Goal: Transaction & Acquisition: Purchase product/service

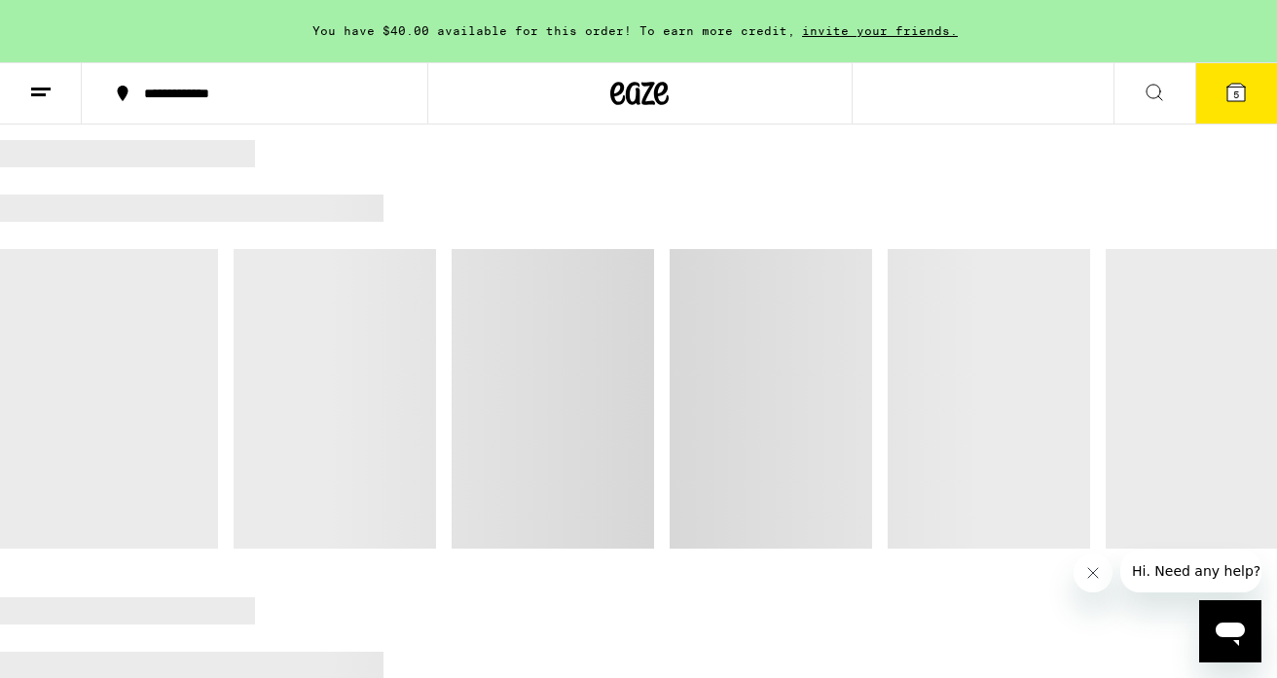
scroll to position [1204, 0]
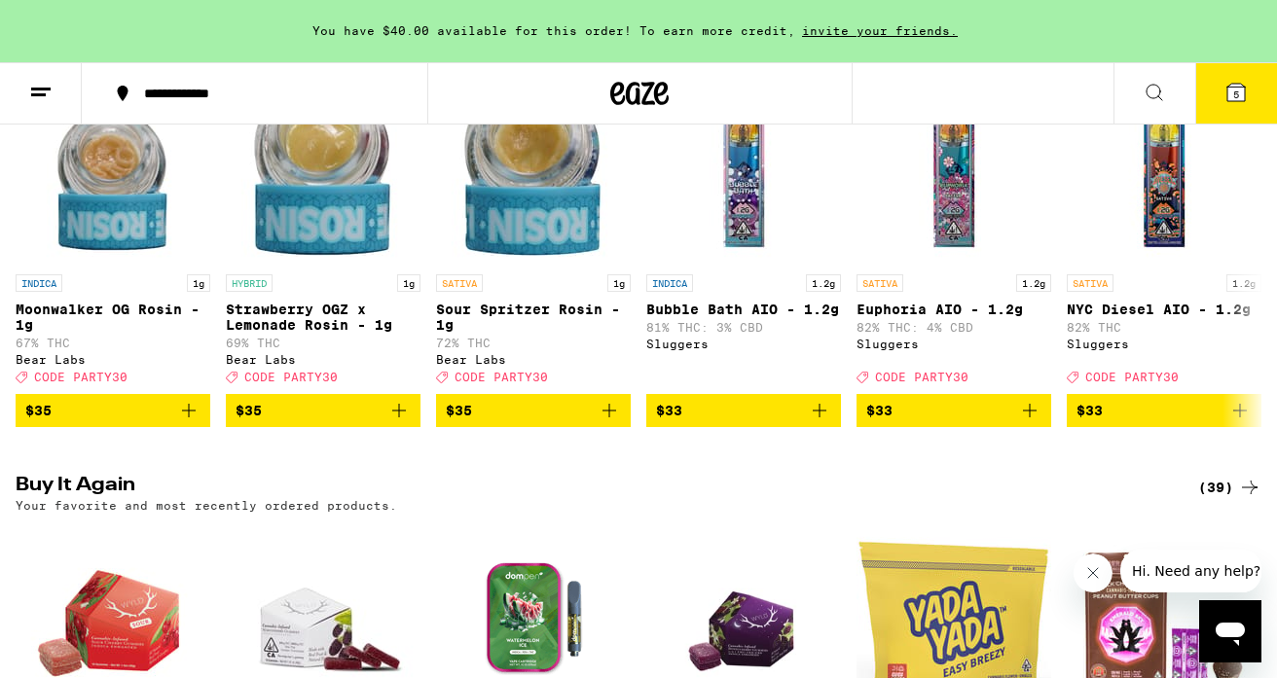
click at [1091, 566] on icon "Close message from company" at bounding box center [1093, 573] width 16 height 16
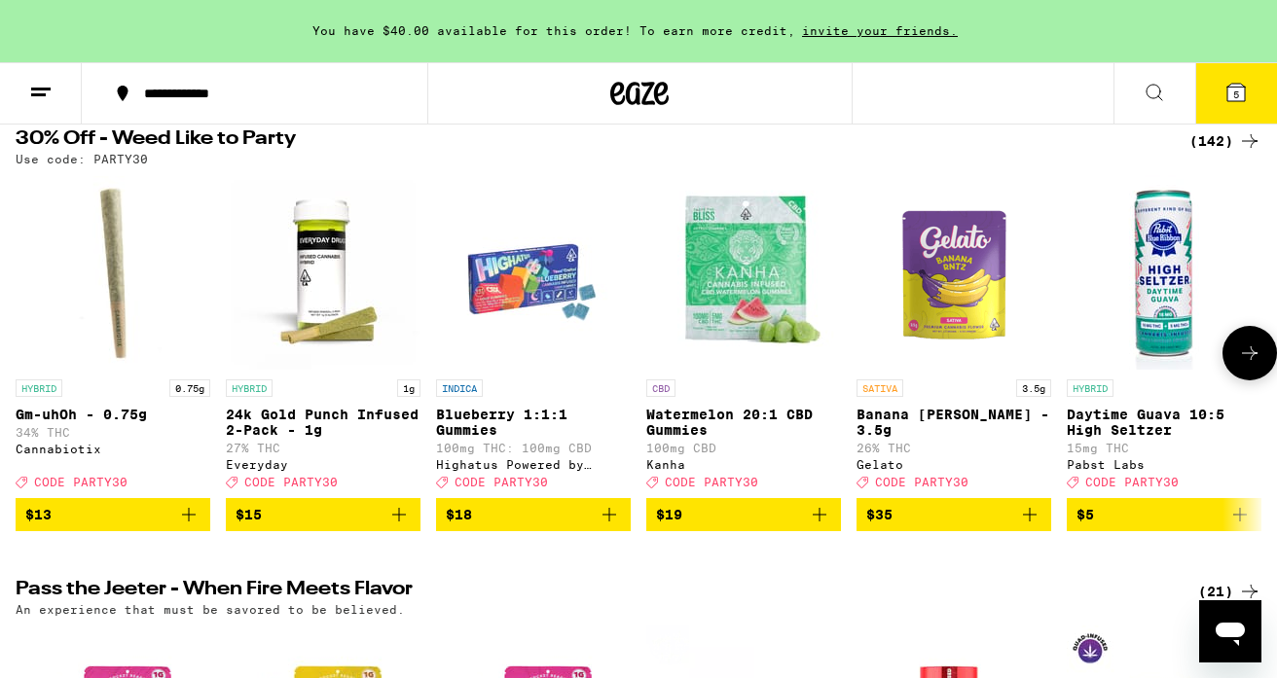
scroll to position [62, 0]
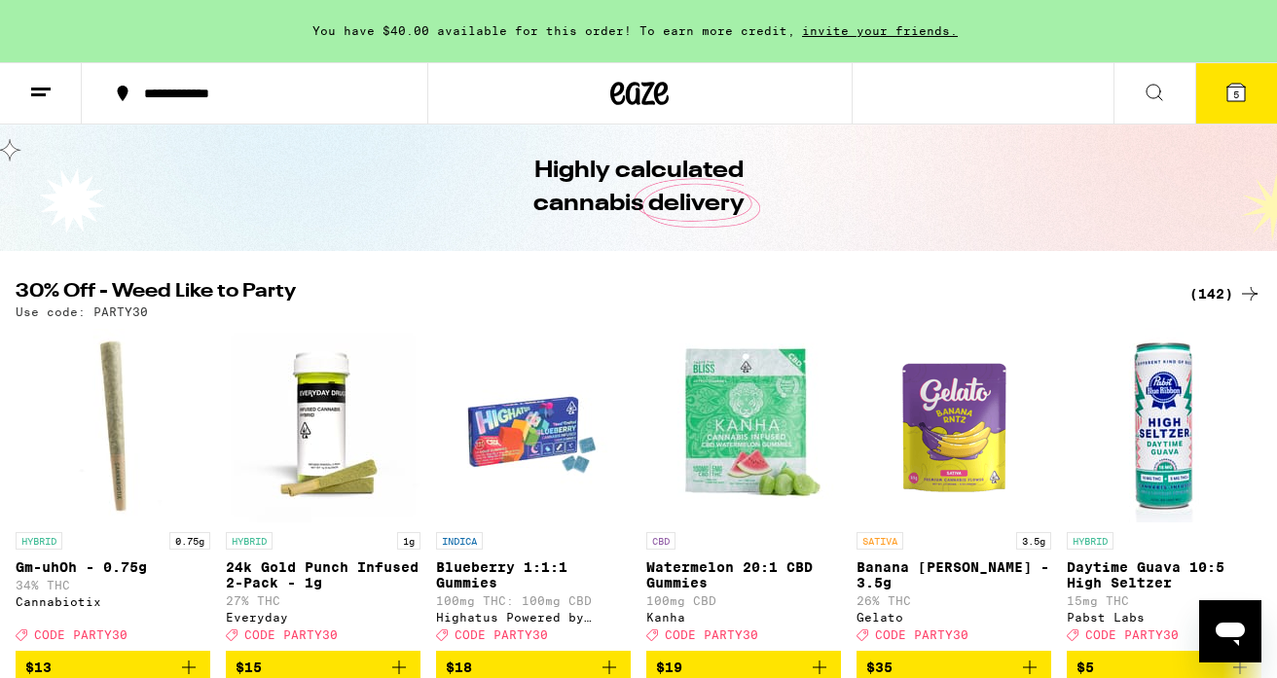
click at [1200, 289] on div "(142)" at bounding box center [1225, 293] width 72 height 23
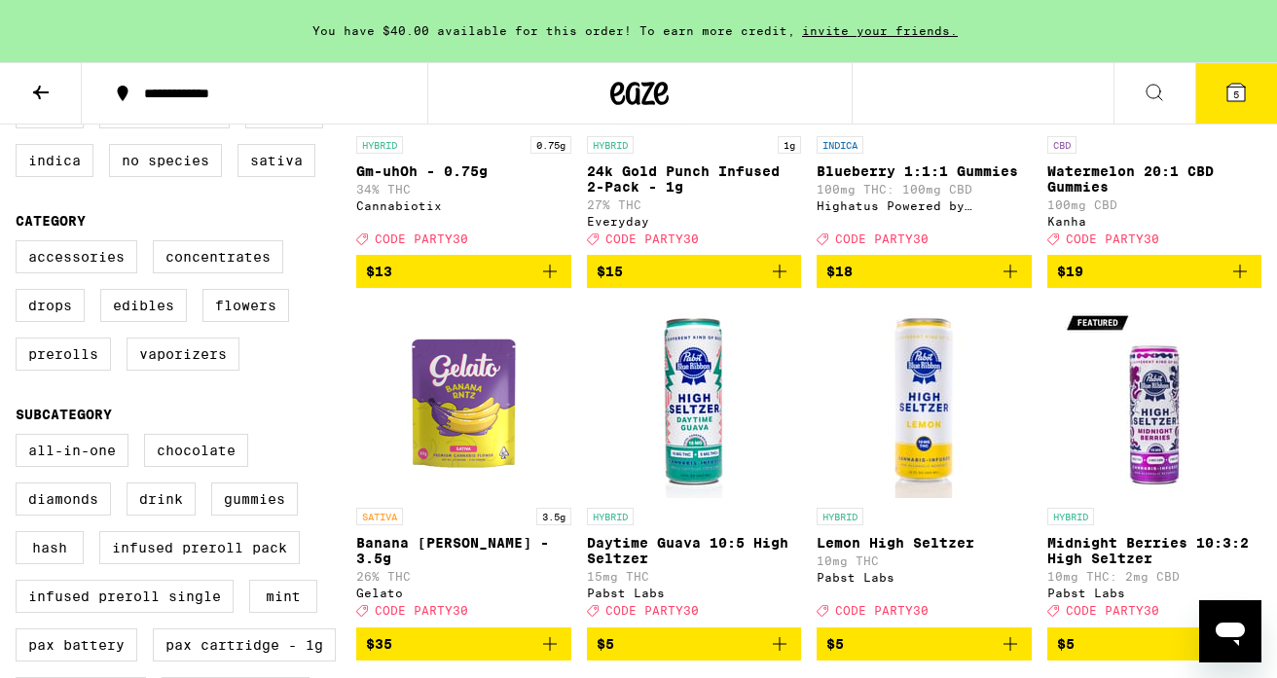
scroll to position [410, 0]
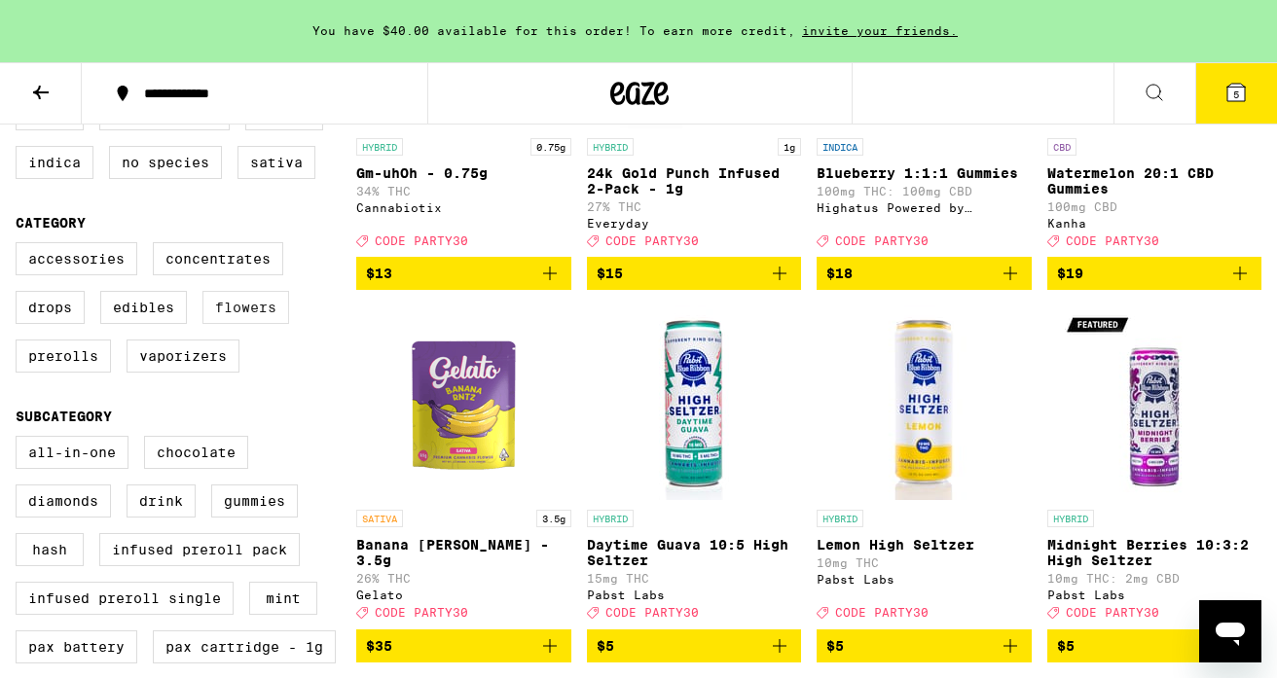
click at [250, 324] on label "Flowers" at bounding box center [245, 307] width 87 height 33
click at [20, 246] on input "Flowers" at bounding box center [19, 245] width 1 height 1
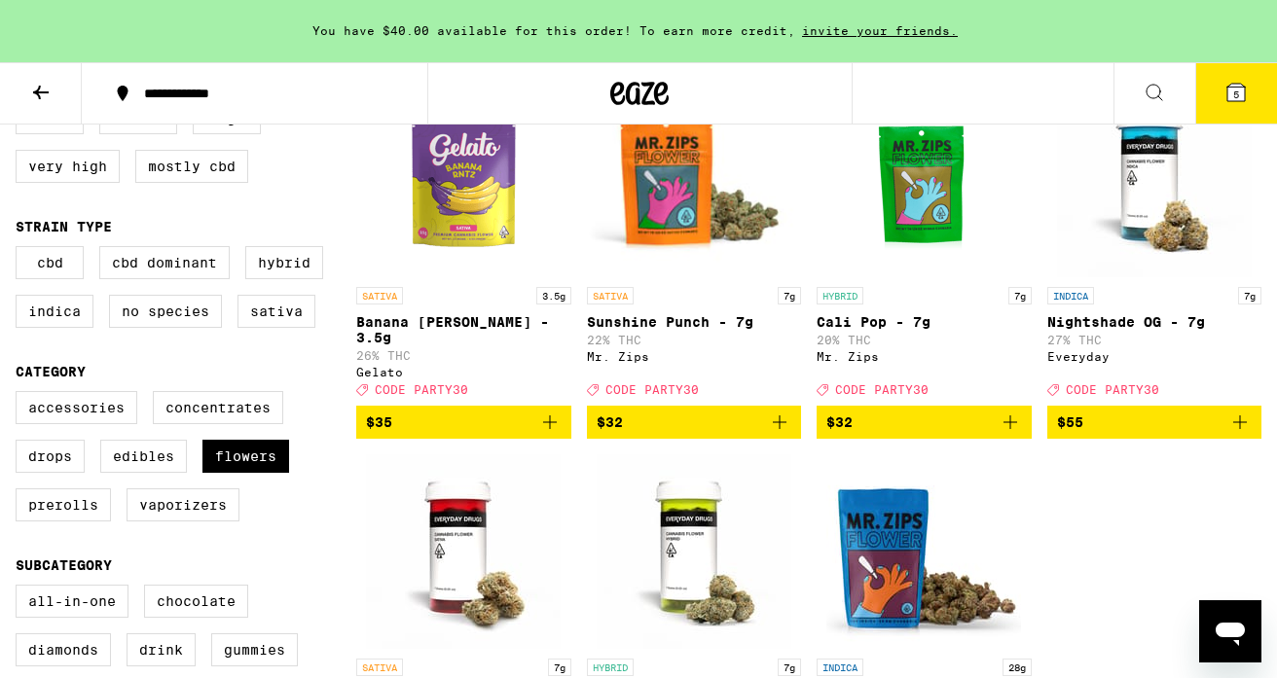
scroll to position [241, 0]
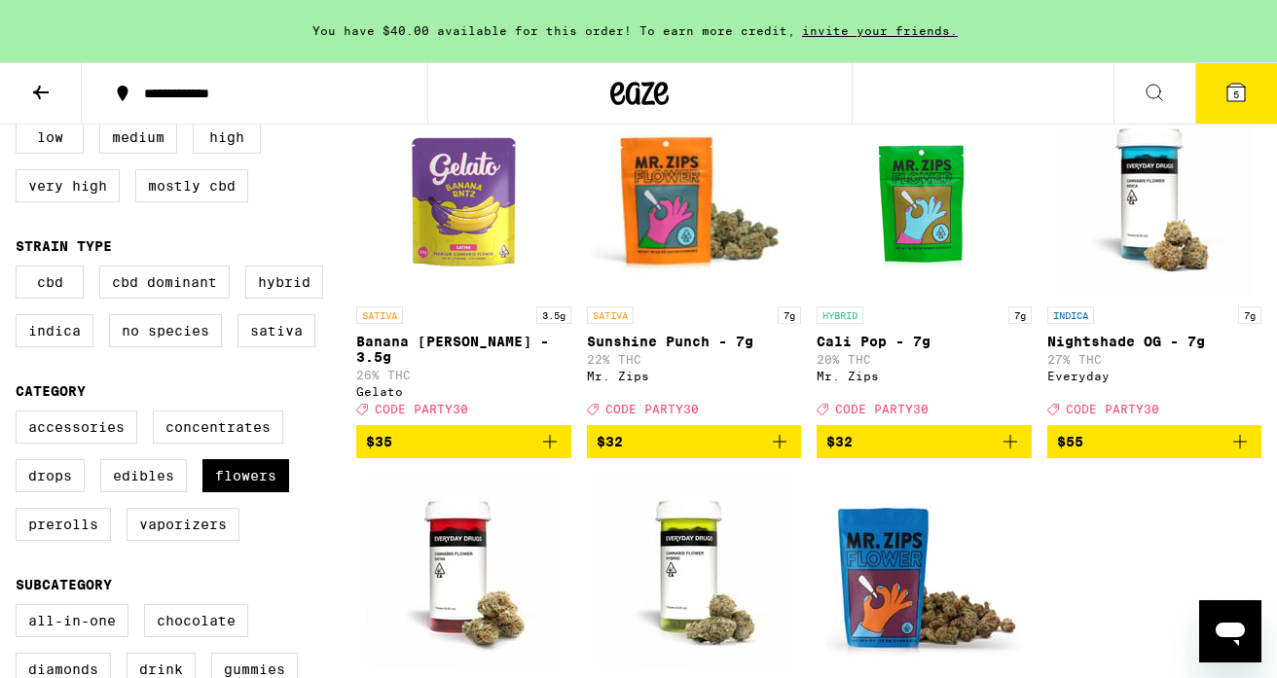
click at [1047, 419] on link "INDICA 7g Nightshade OG - 7g 27% THC Everyday Deal Created with Sketch. CODE PA…" at bounding box center [1154, 263] width 215 height 323
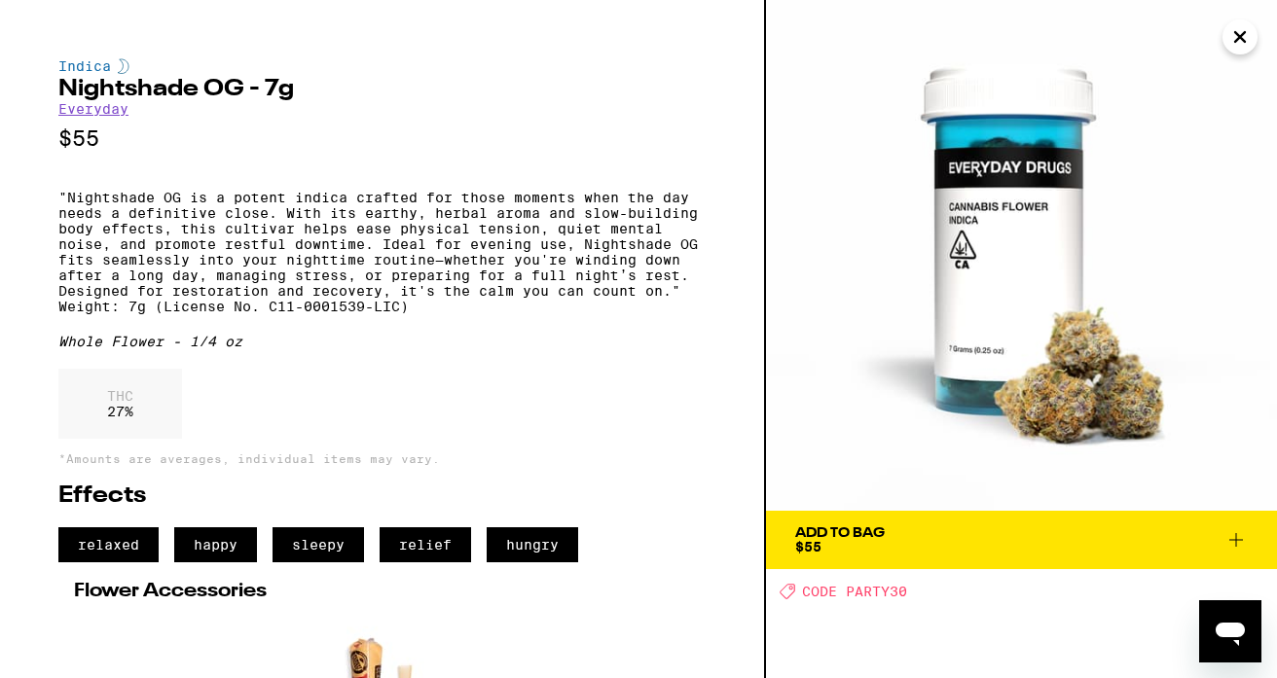
click at [1243, 36] on icon "Close" at bounding box center [1239, 36] width 23 height 29
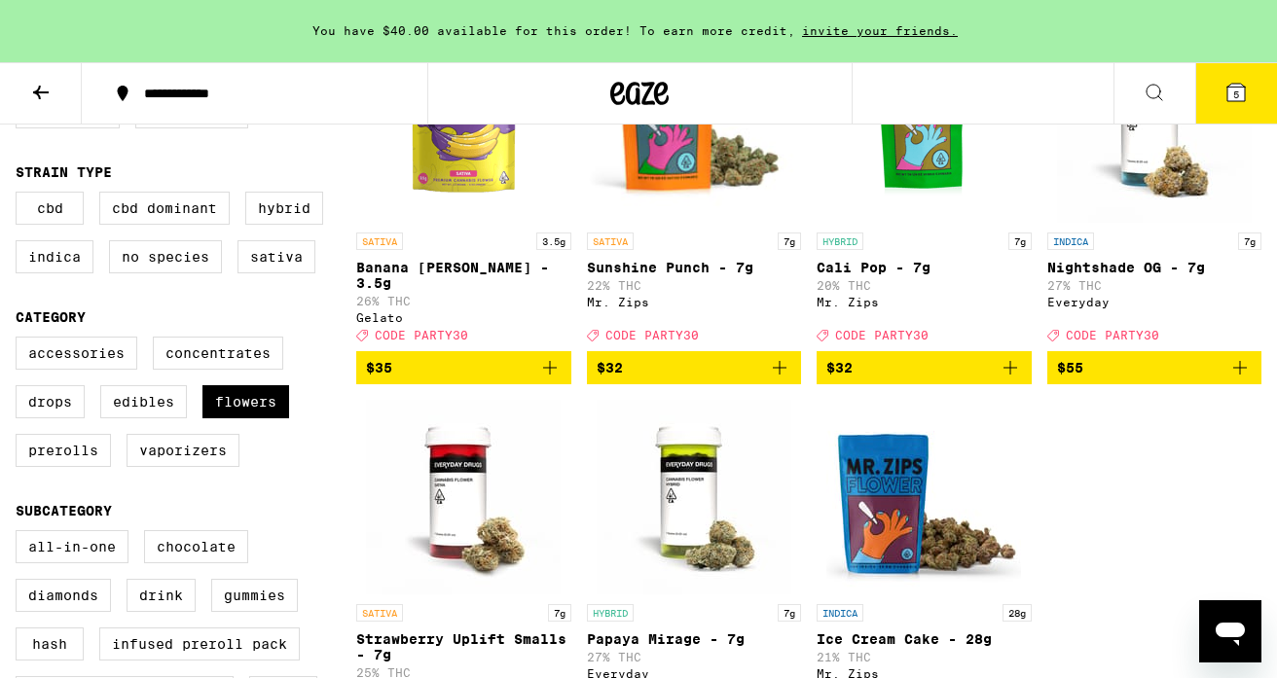
scroll to position [699, 0]
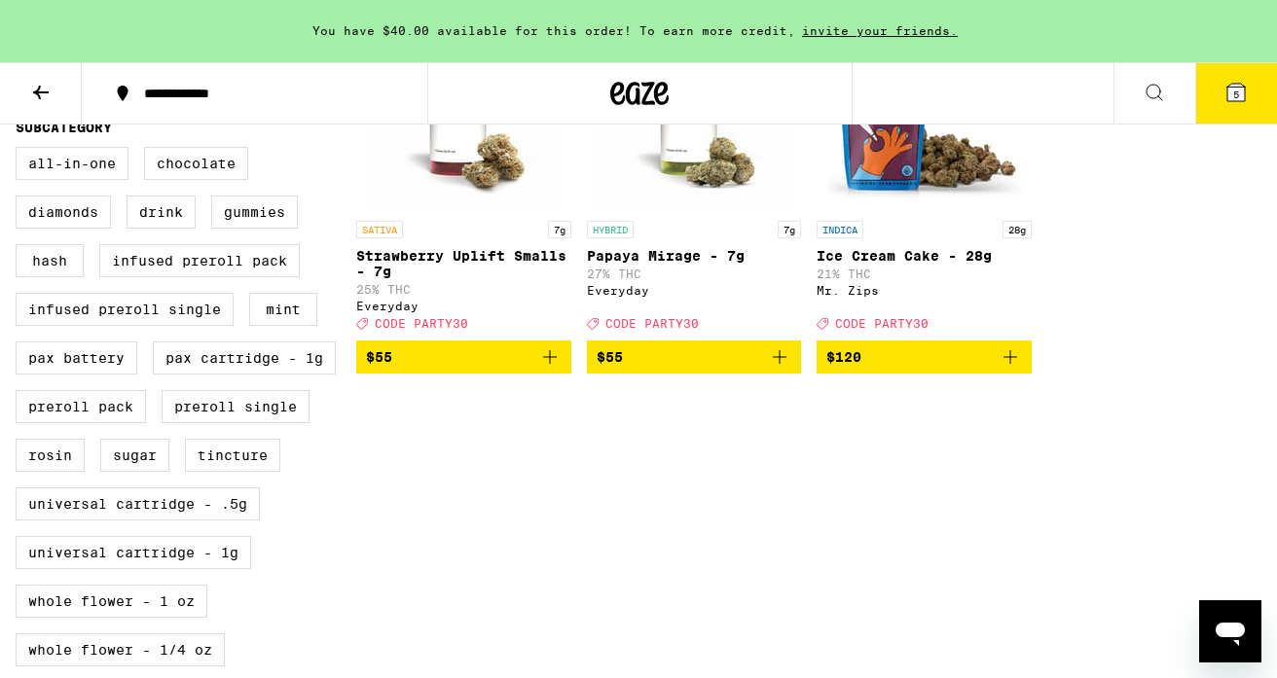
click at [1010, 355] on icon "Add to bag" at bounding box center [1010, 357] width 23 height 23
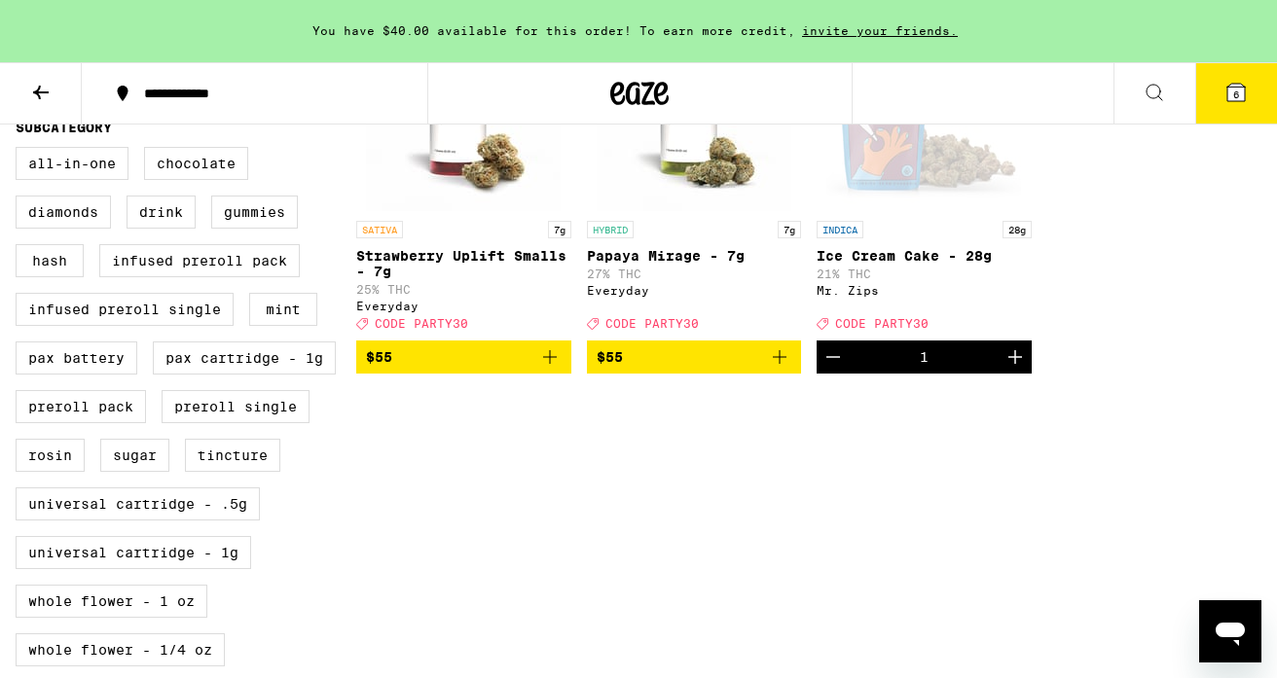
click at [1254, 74] on button "6" at bounding box center [1236, 93] width 82 height 60
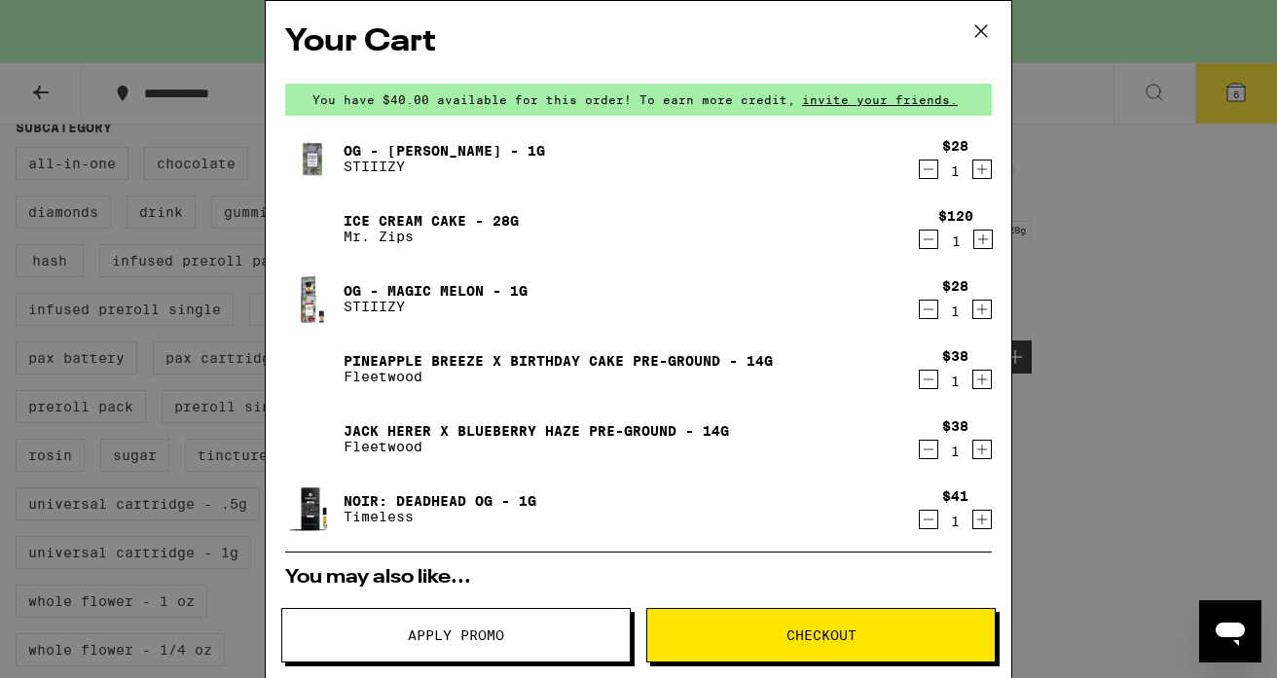
click at [926, 385] on icon "Decrement" at bounding box center [929, 379] width 18 height 23
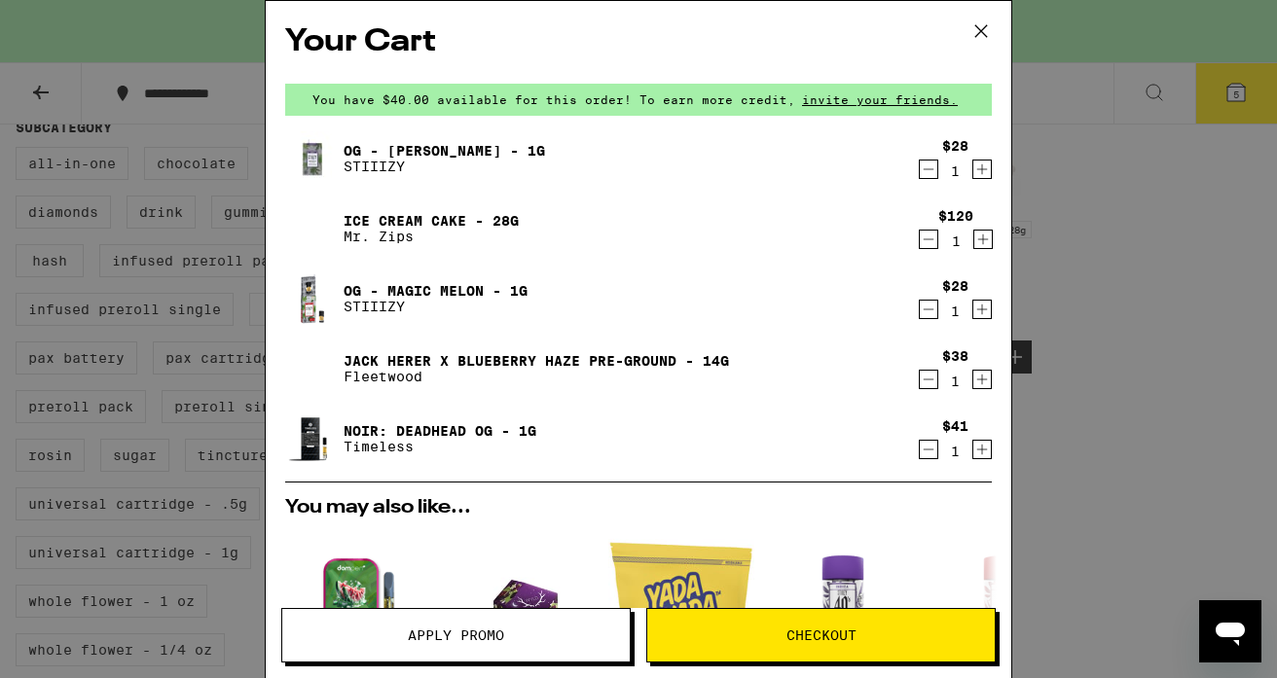
click at [929, 383] on icon "Decrement" at bounding box center [929, 379] width 18 height 23
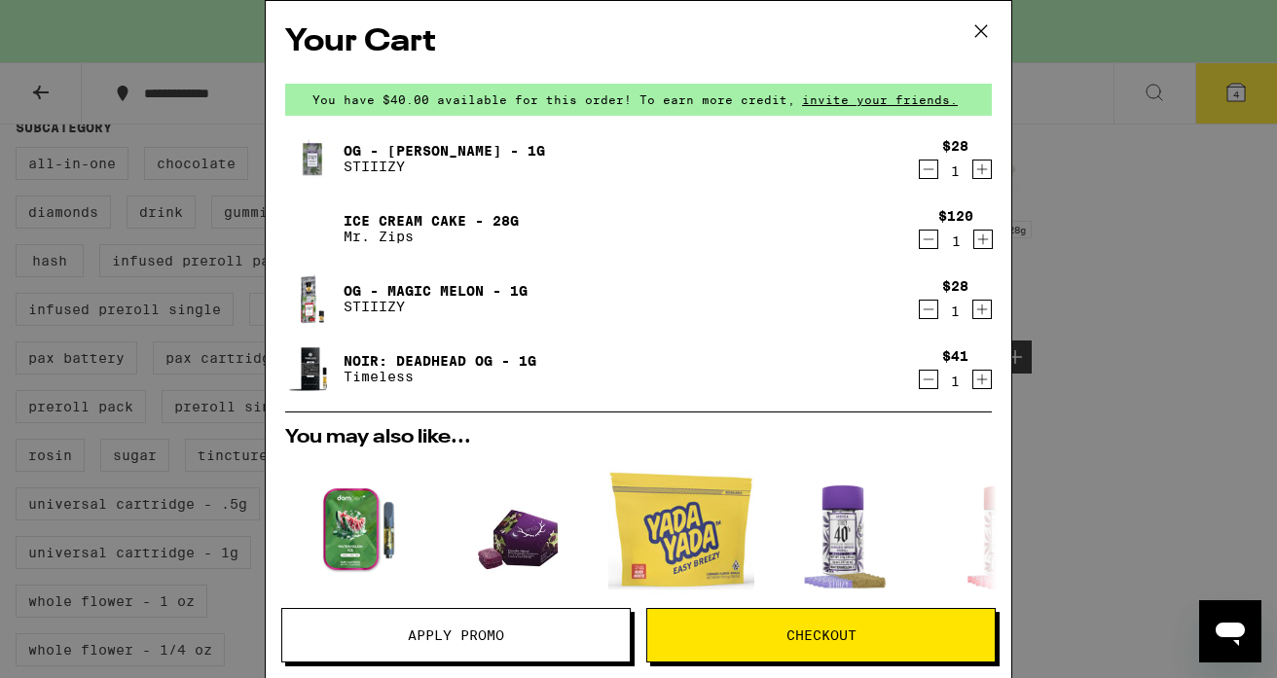
click at [928, 170] on icon "Decrement" at bounding box center [929, 169] width 18 height 23
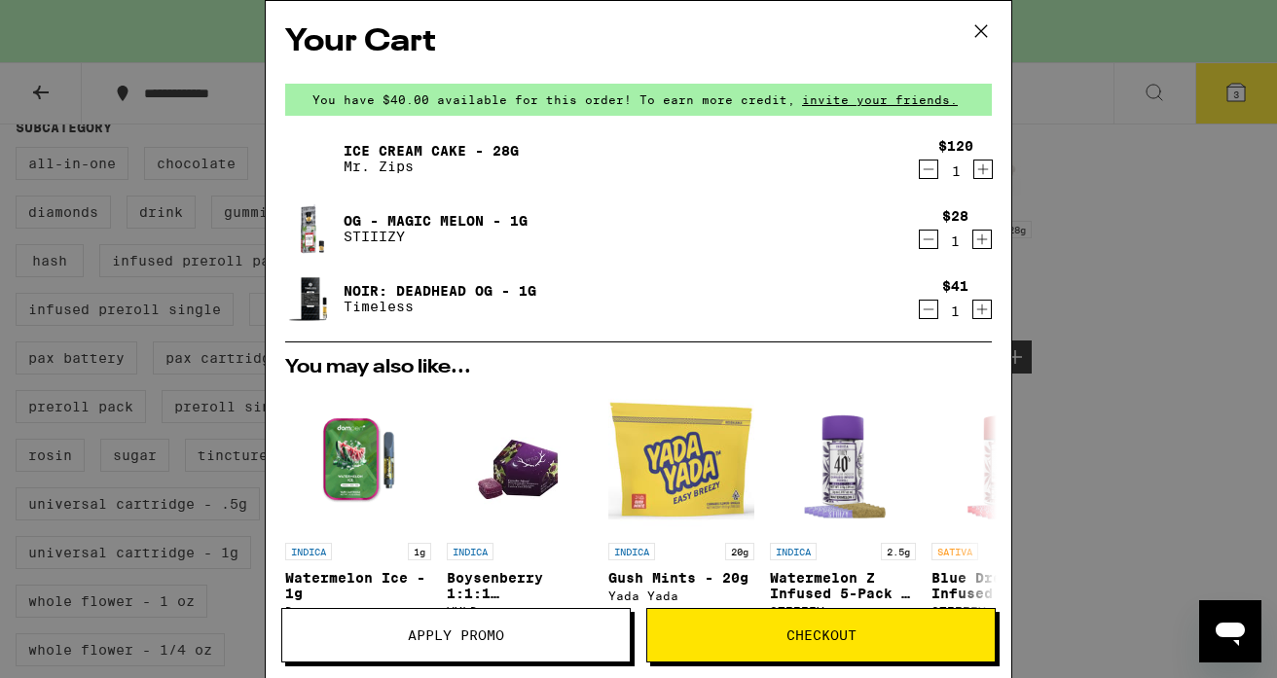
click at [925, 243] on icon "Decrement" at bounding box center [929, 239] width 18 height 23
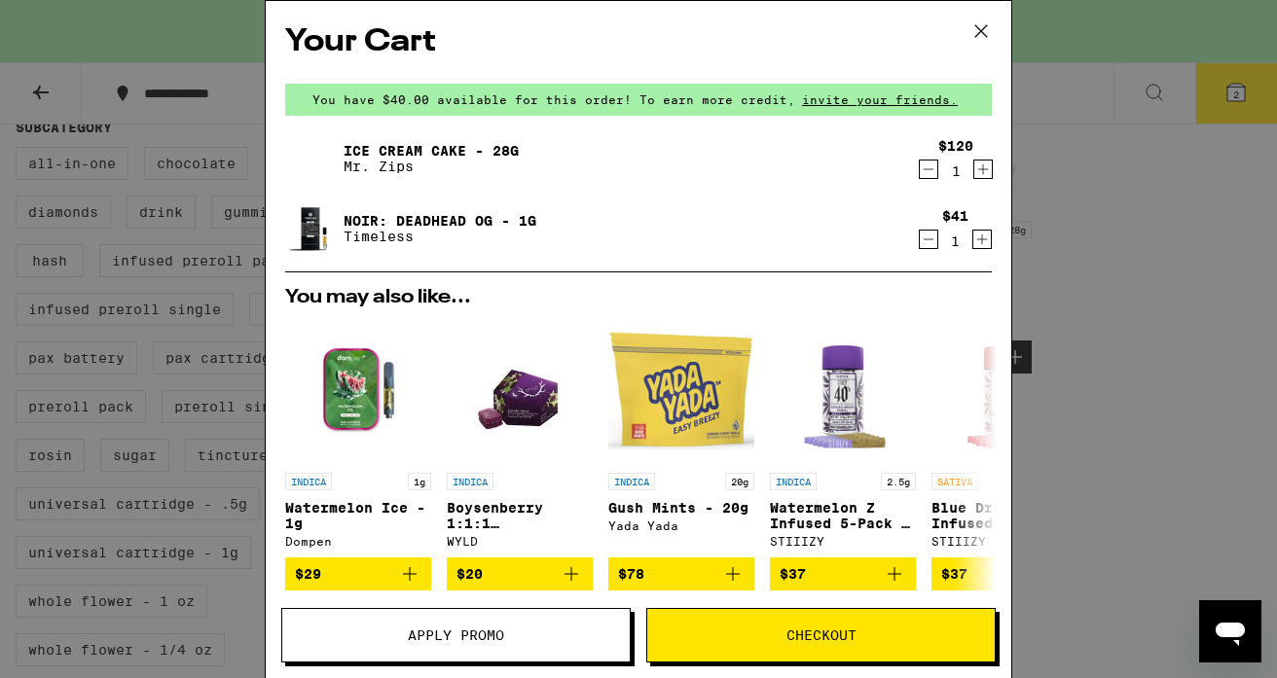
click at [924, 240] on icon "Decrement" at bounding box center [929, 239] width 18 height 23
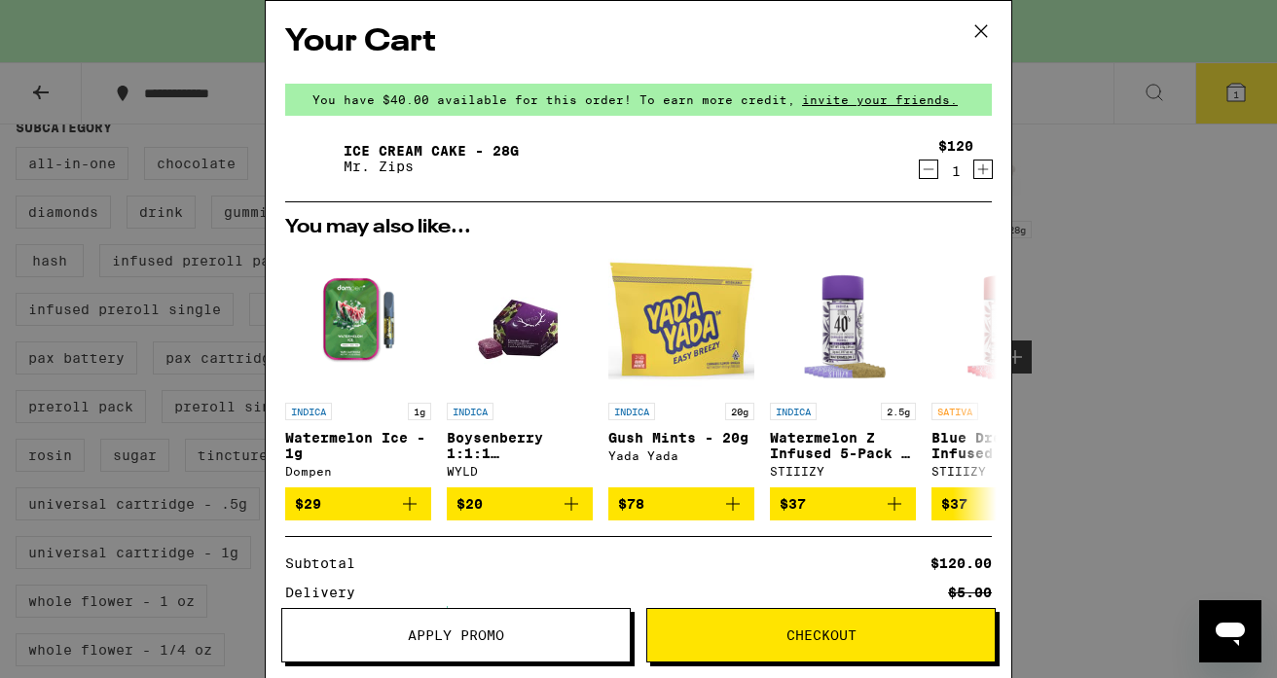
click at [985, 28] on icon at bounding box center [980, 31] width 29 height 29
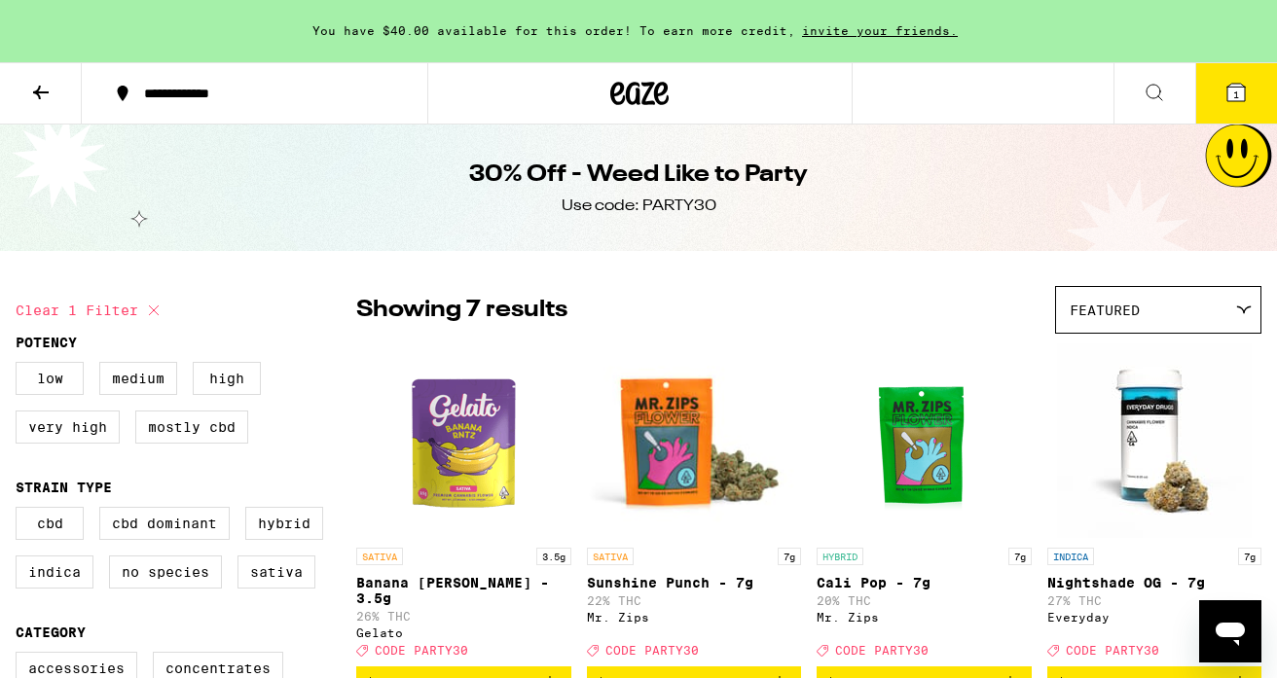
click at [157, 304] on icon at bounding box center [153, 310] width 23 height 23
checkbox input "false"
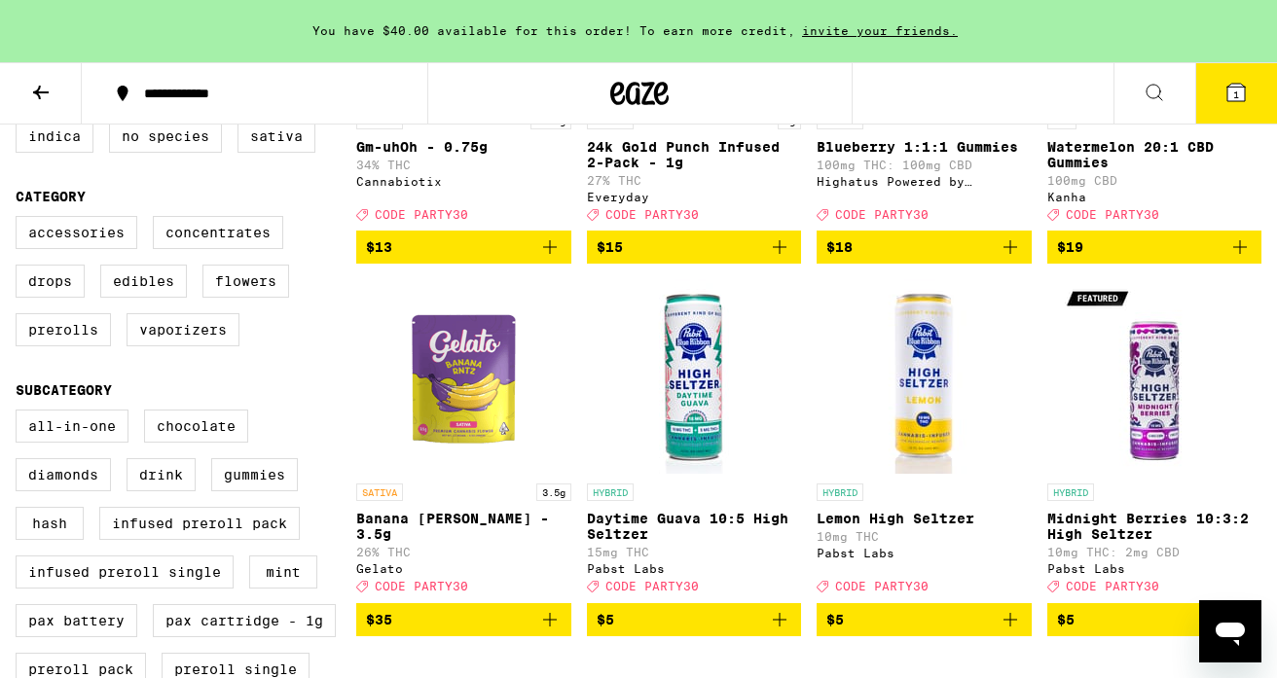
scroll to position [434, 0]
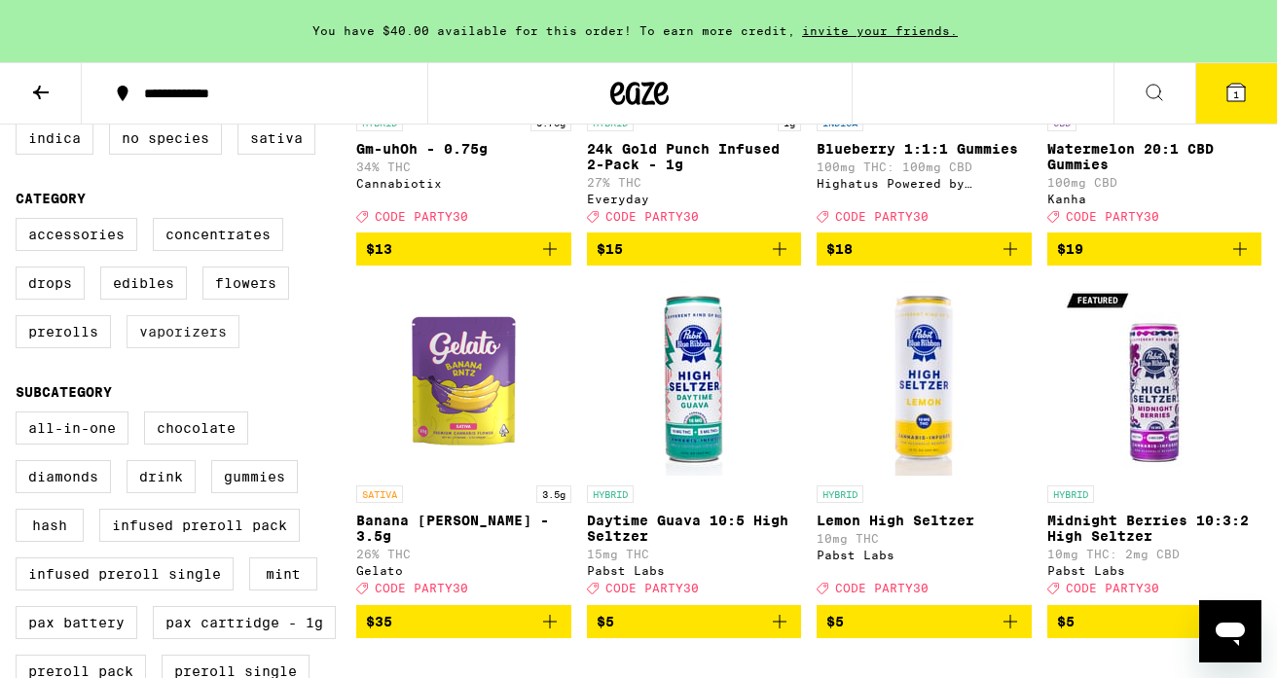
click at [174, 348] on label "Vaporizers" at bounding box center [183, 331] width 113 height 33
click at [20, 222] on input "Vaporizers" at bounding box center [19, 221] width 1 height 1
checkbox input "true"
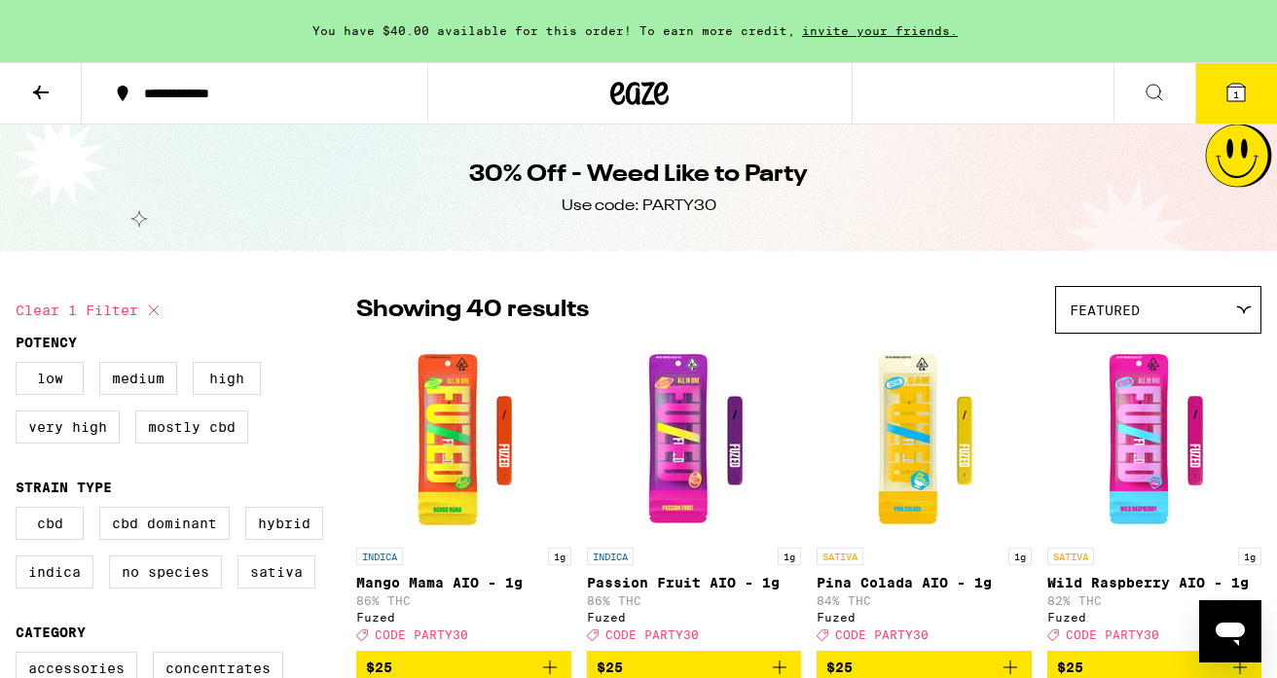
click at [1157, 315] on div "Featured" at bounding box center [1158, 310] width 204 height 46
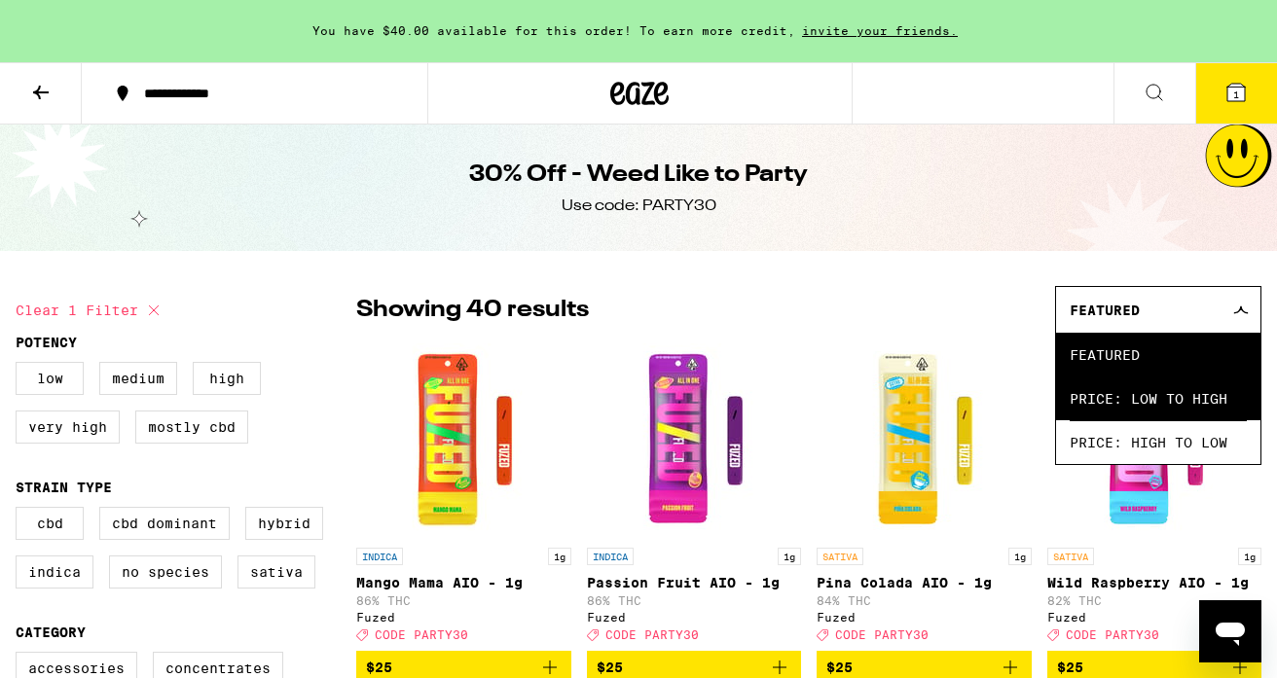
click at [1142, 393] on span "Price: Low to High" at bounding box center [1158, 399] width 177 height 44
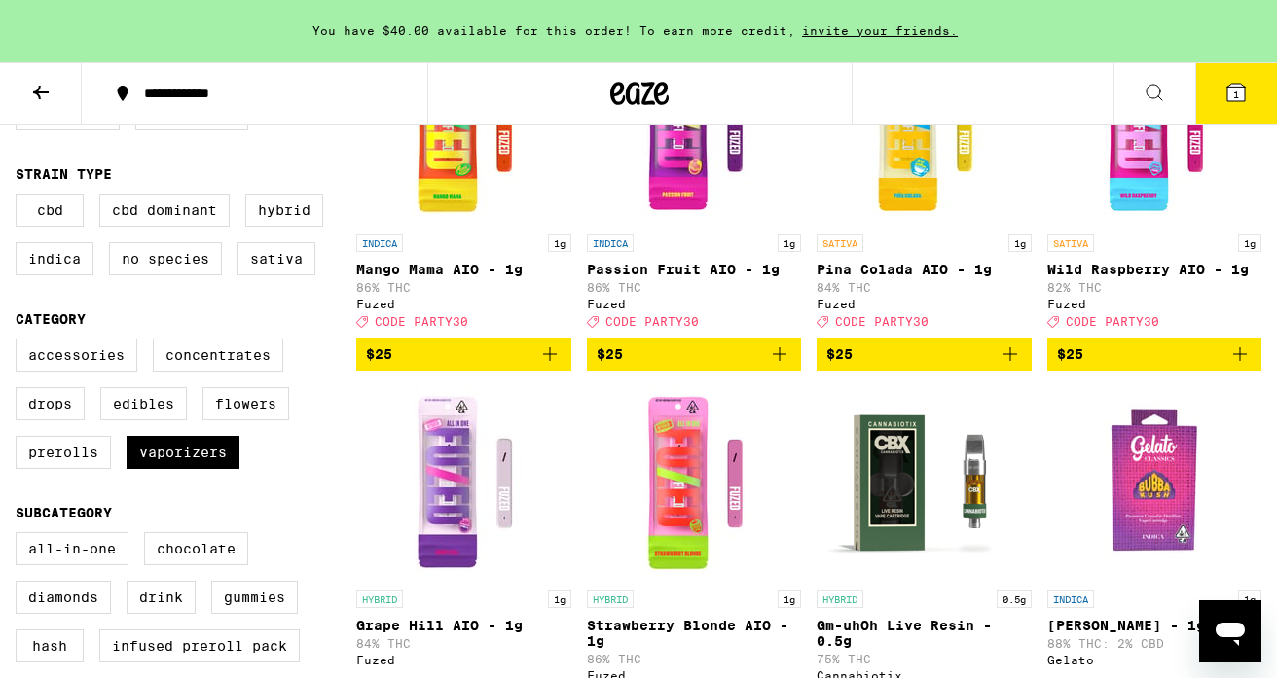
scroll to position [321, 0]
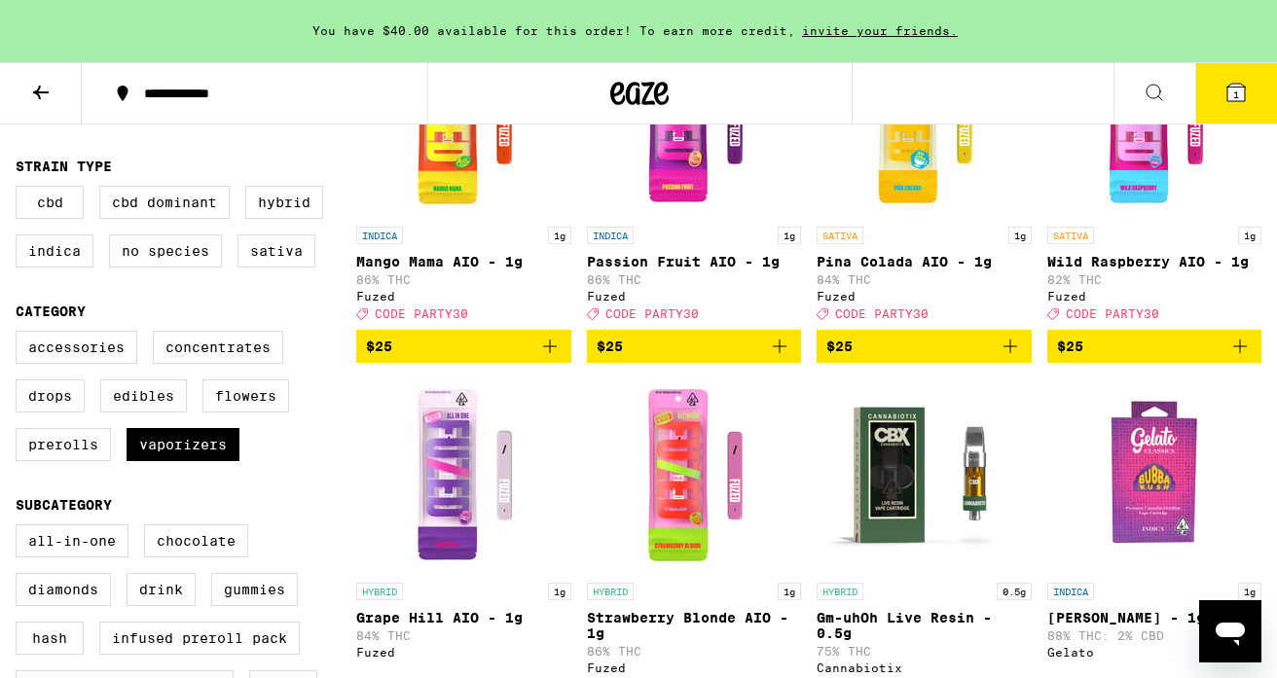
click at [1009, 353] on icon "Add to bag" at bounding box center [1010, 347] width 14 height 14
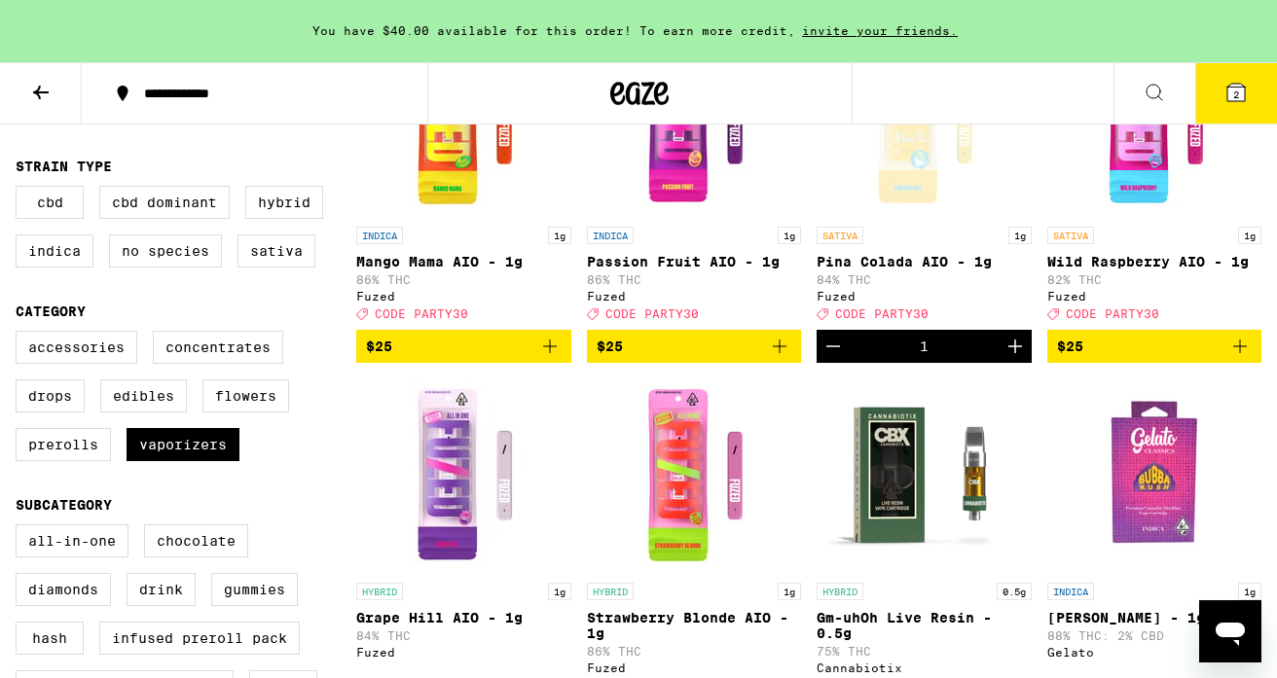
click at [1237, 355] on icon "Add to bag" at bounding box center [1239, 346] width 23 height 23
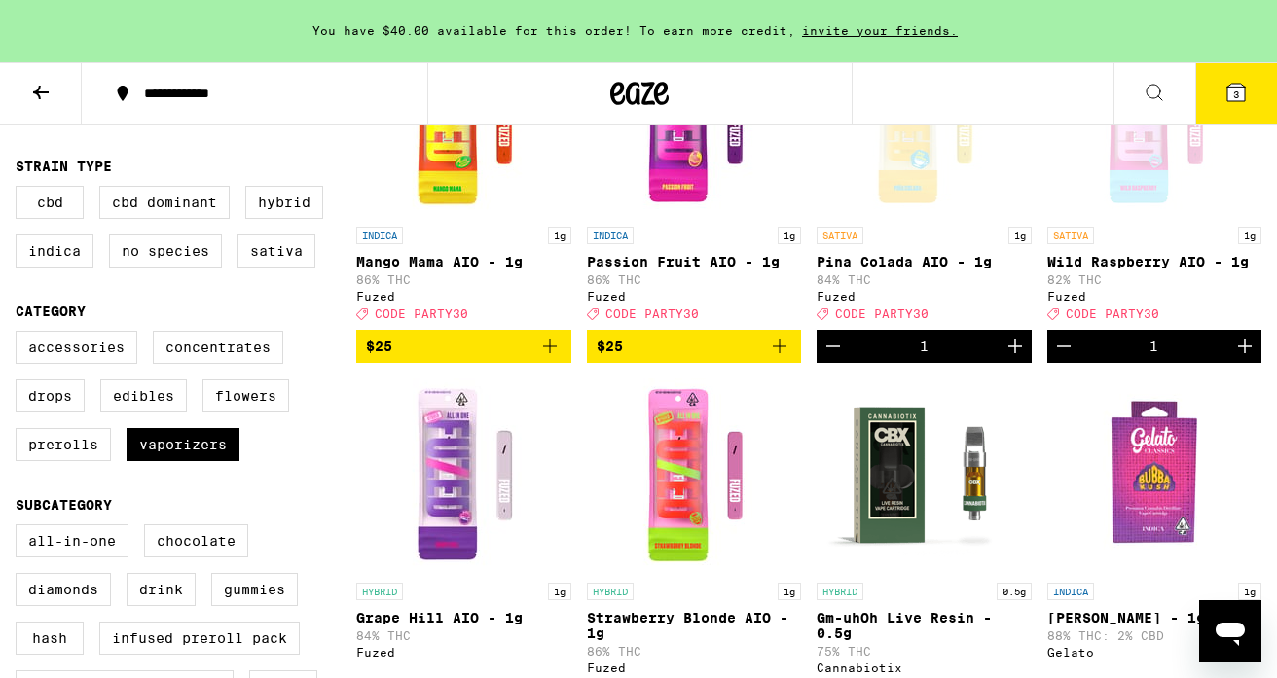
click at [776, 354] on icon "Add to bag" at bounding box center [779, 346] width 23 height 23
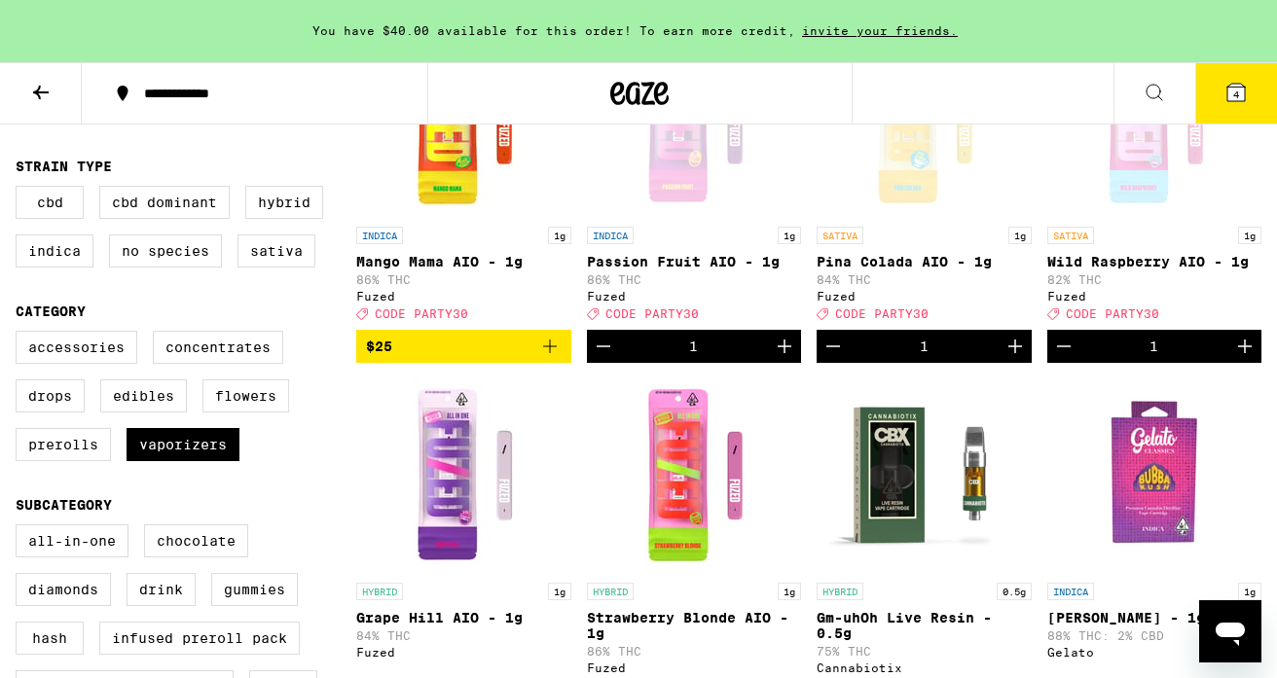
click at [560, 358] on icon "Add to bag" at bounding box center [549, 346] width 23 height 23
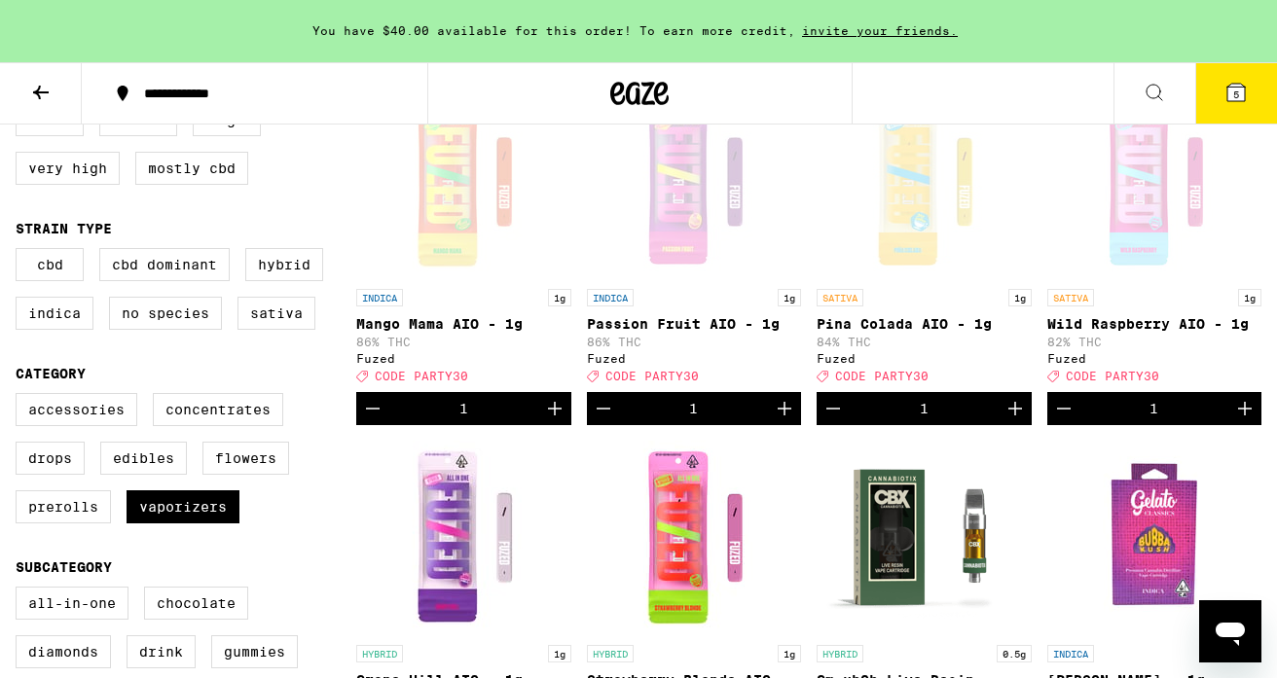
scroll to position [0, 0]
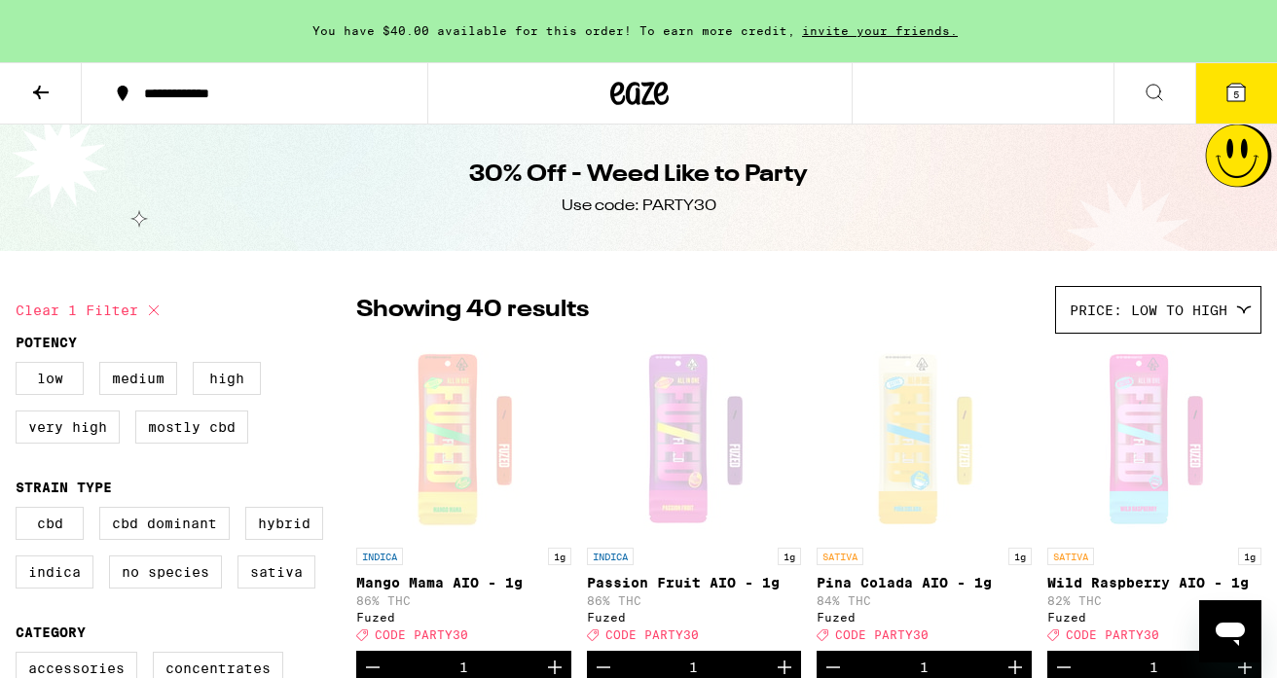
click at [1231, 101] on icon at bounding box center [1235, 92] width 23 height 23
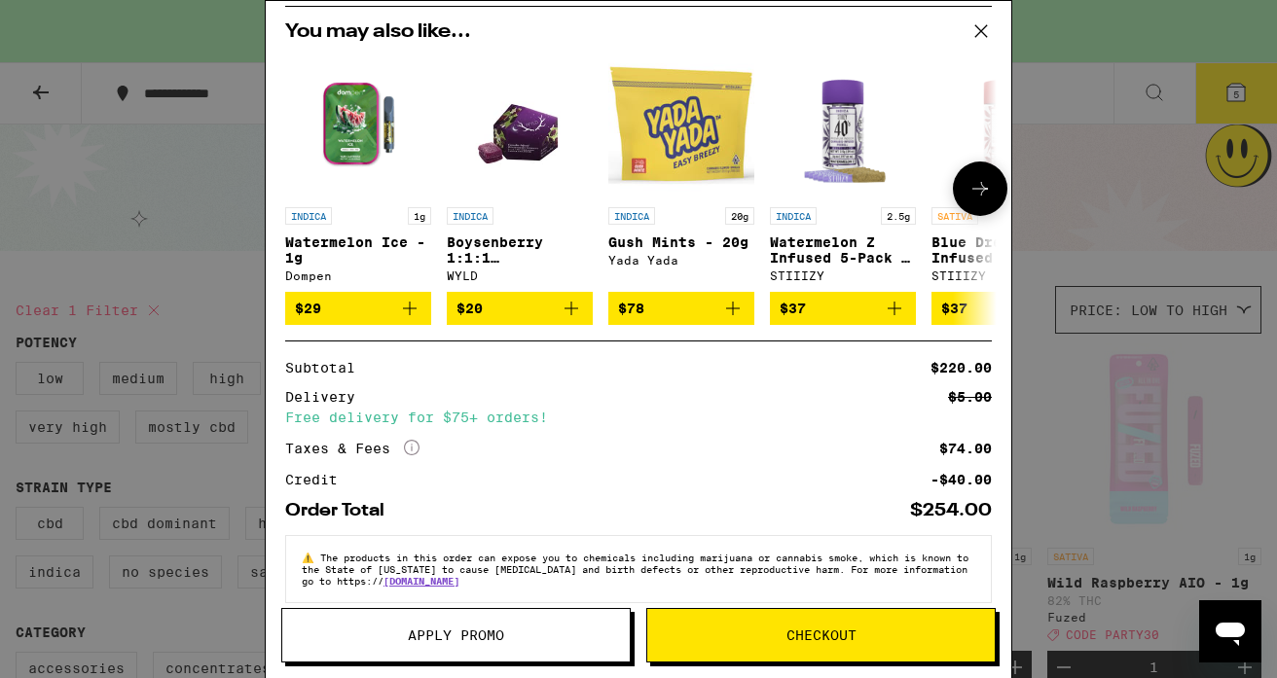
scroll to position [506, 0]
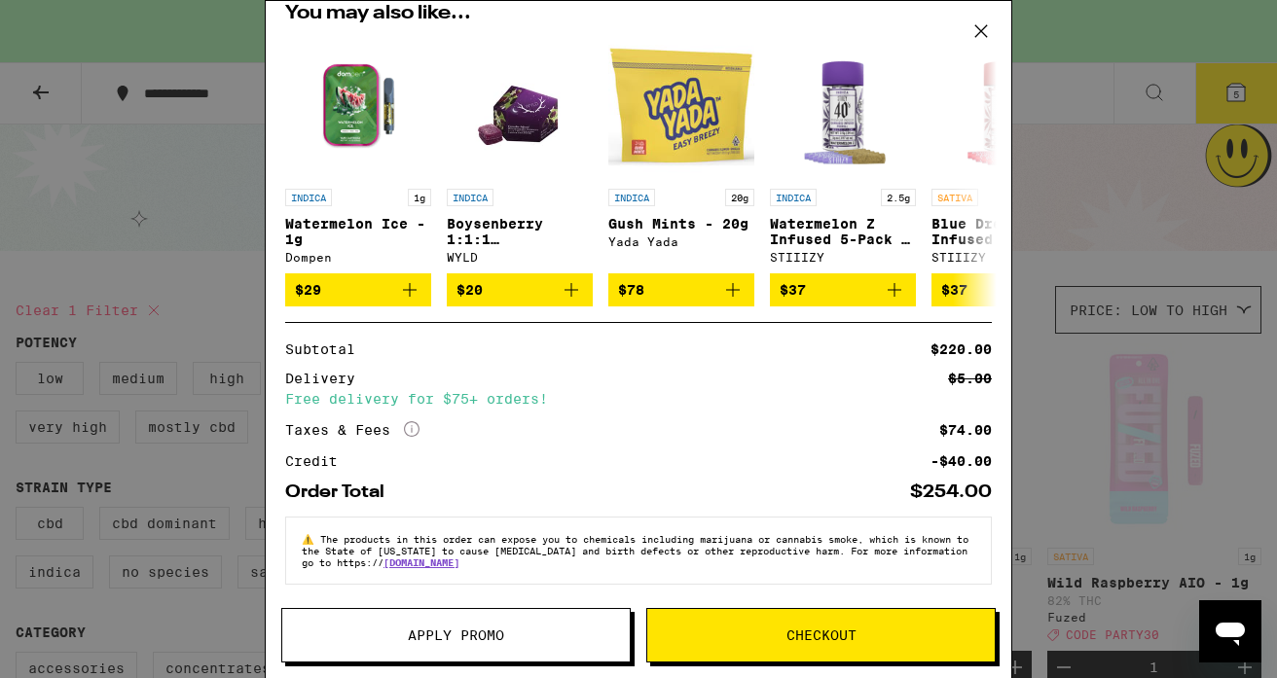
click at [498, 629] on span "Apply Promo" at bounding box center [456, 636] width 96 height 14
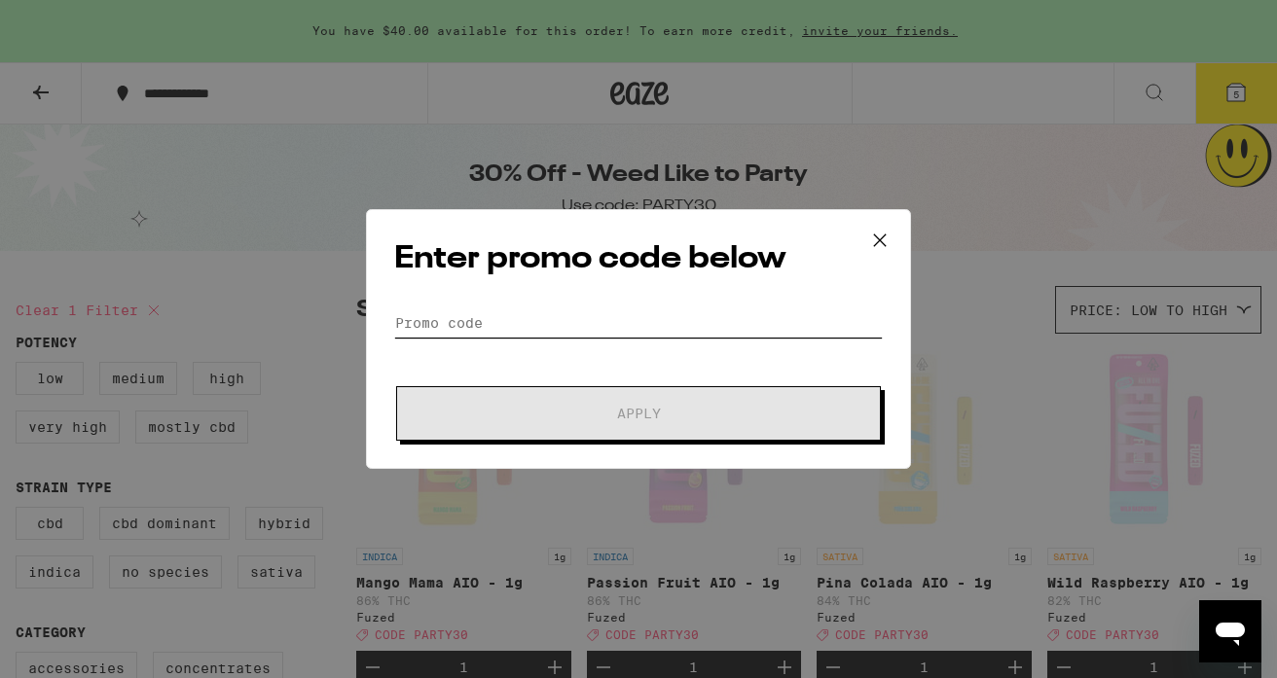
click at [474, 334] on input "Promo Code" at bounding box center [638, 323] width 489 height 29
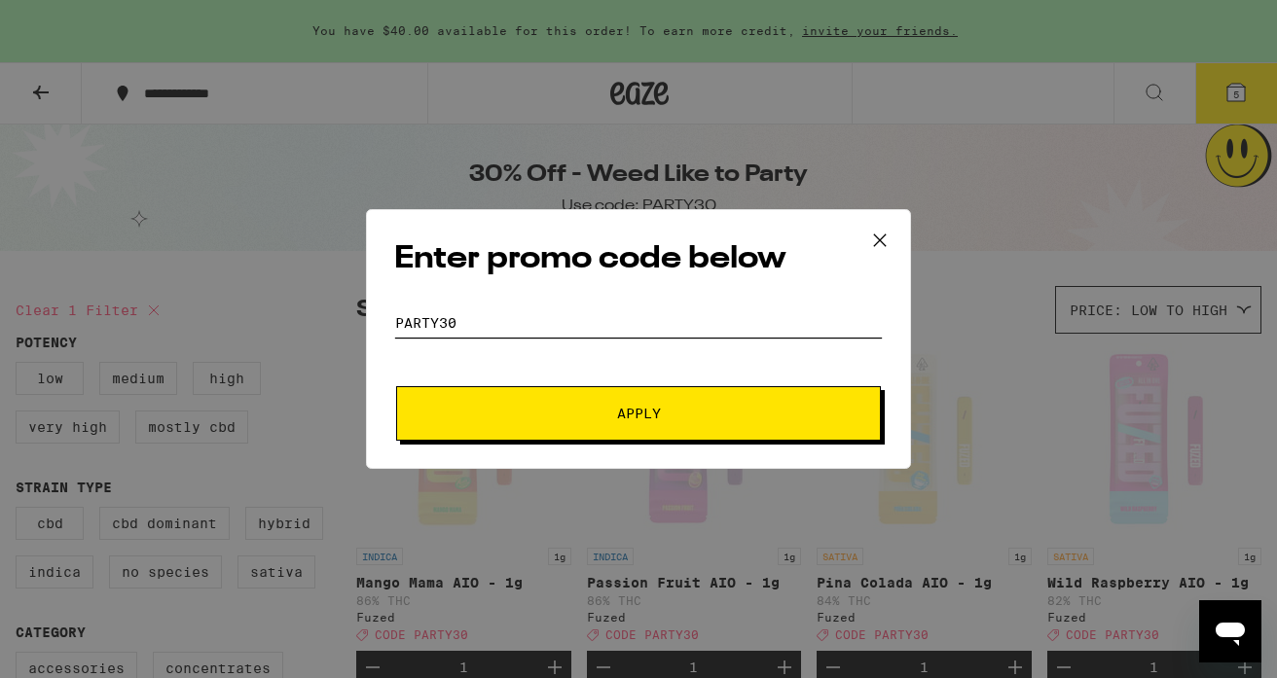
type input "party30"
click at [554, 418] on span "Apply" at bounding box center [638, 414] width 350 height 14
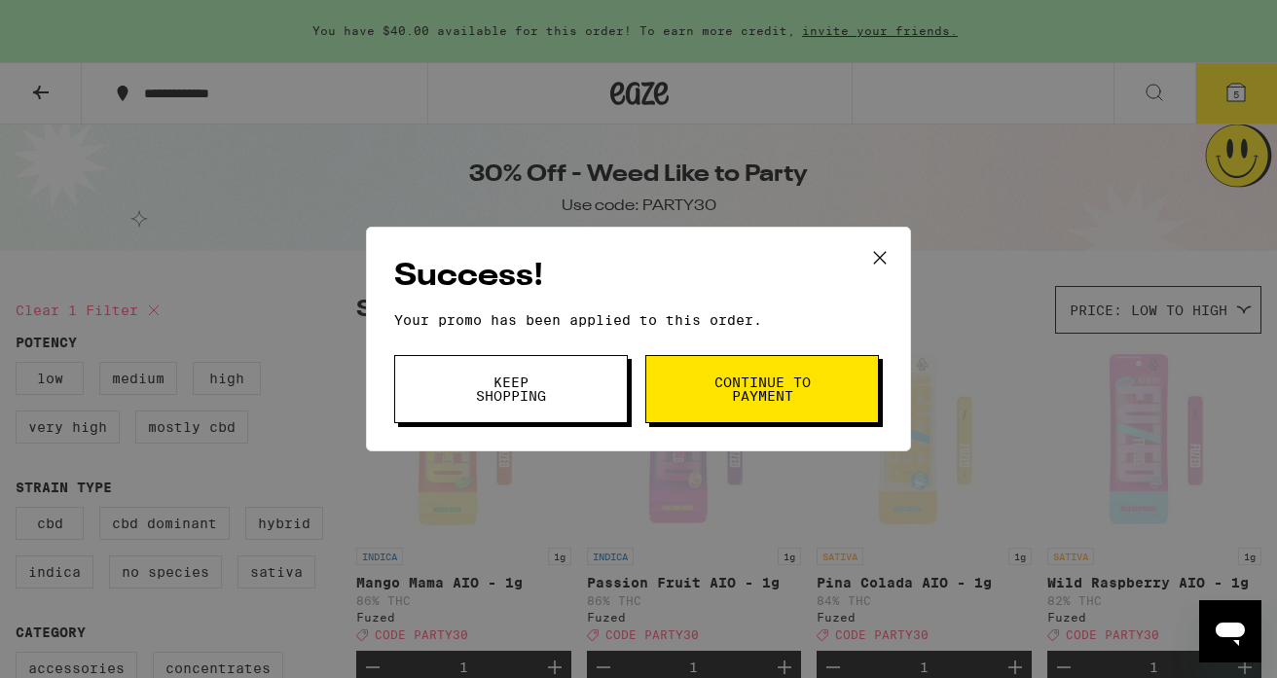
click at [768, 403] on span "Continue to payment" at bounding box center [761, 389] width 99 height 27
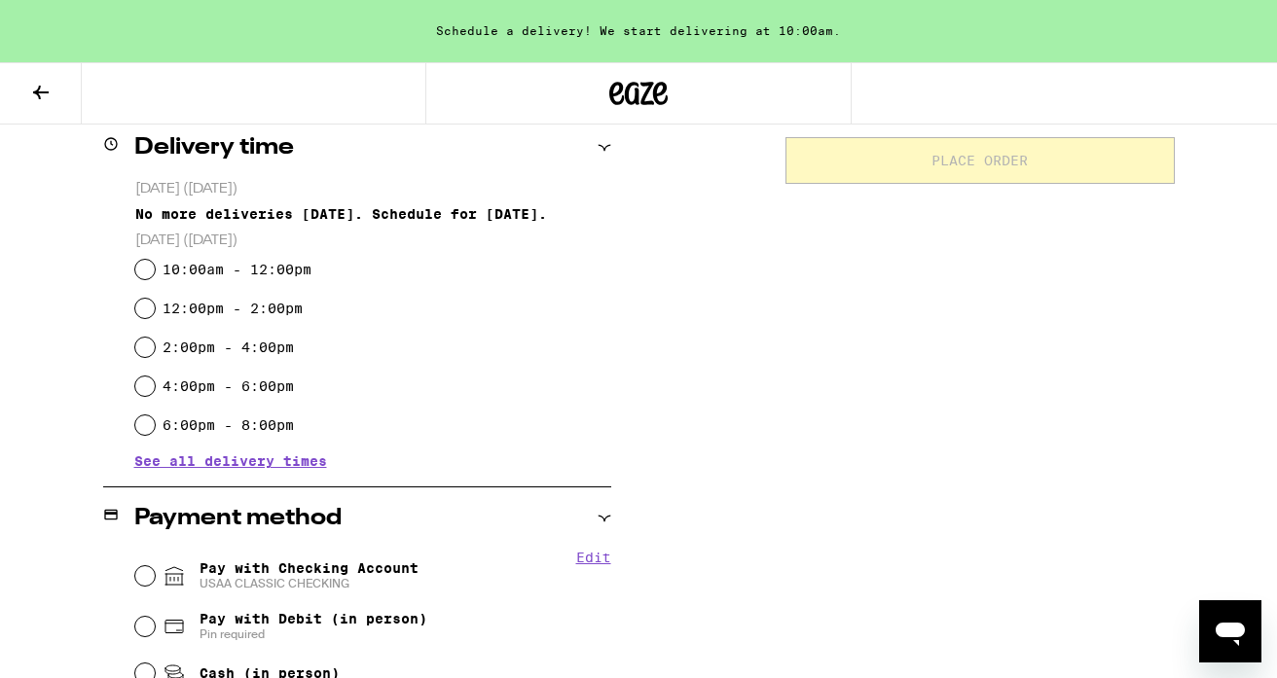
scroll to position [497, 0]
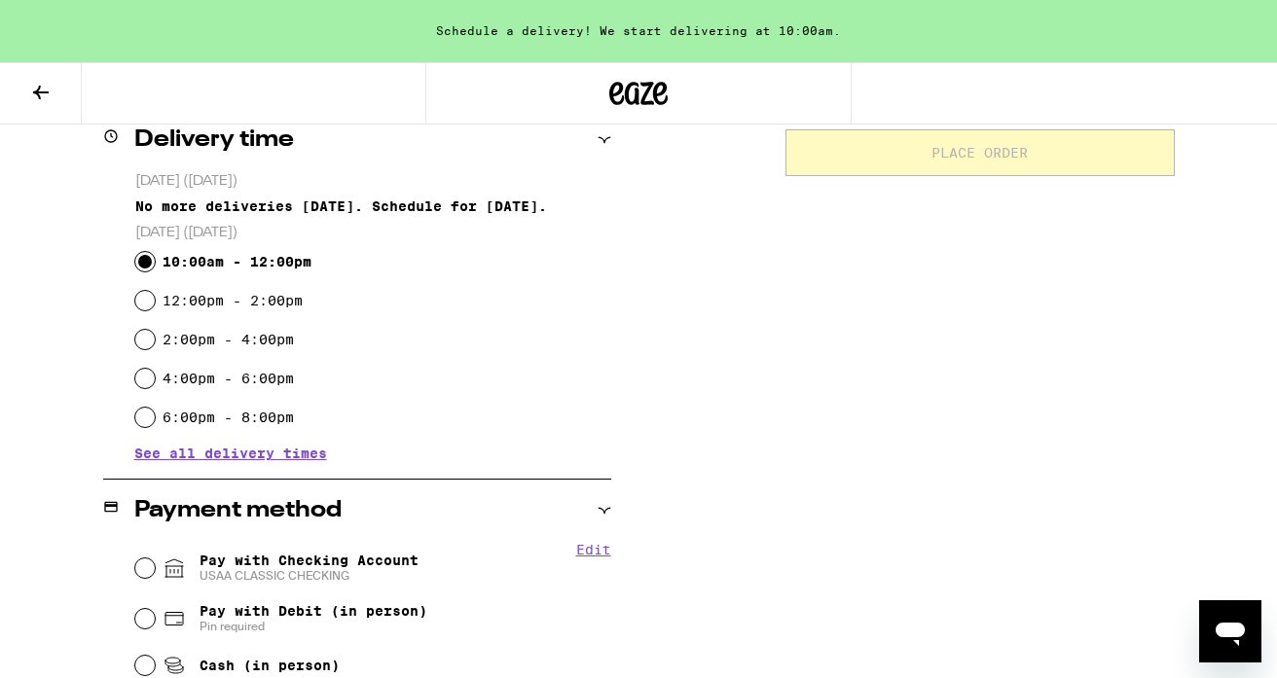
click at [146, 264] on input "10:00am - 12:00pm" at bounding box center [144, 261] width 19 height 19
radio input "true"
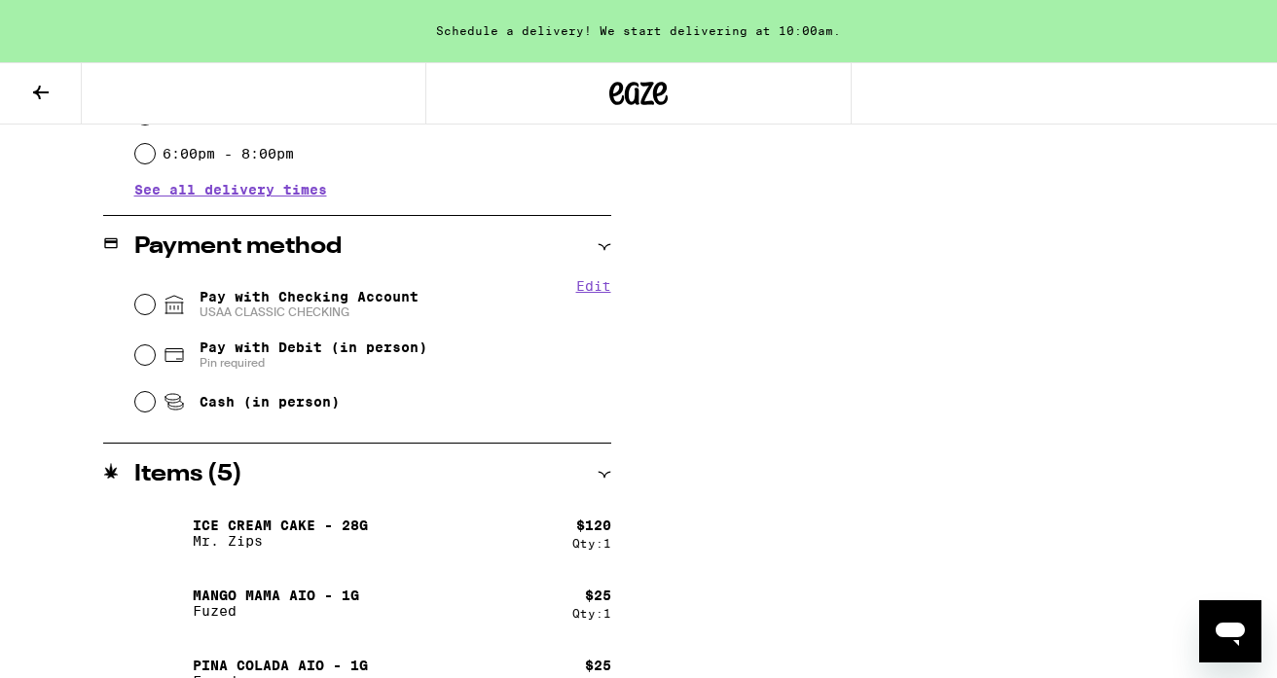
scroll to position [766, 0]
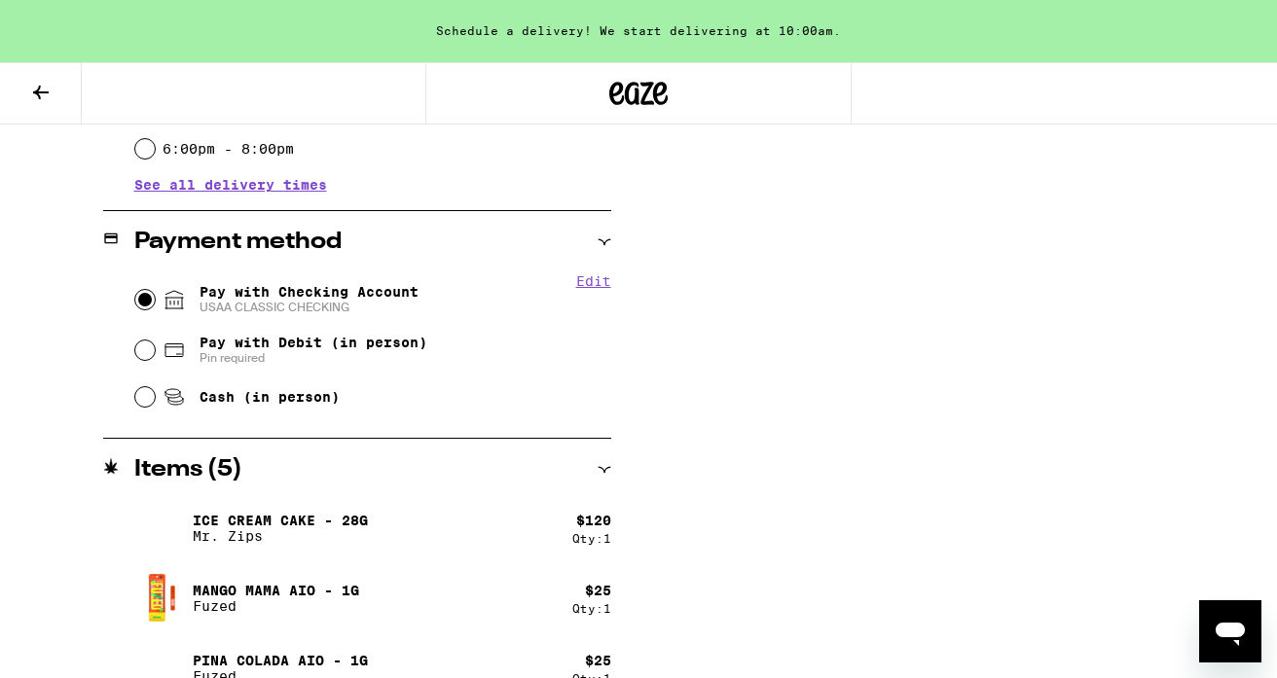
click at [141, 299] on input "Pay with Checking Account USAA CLASSIC CHECKING" at bounding box center [144, 299] width 19 height 19
radio input "true"
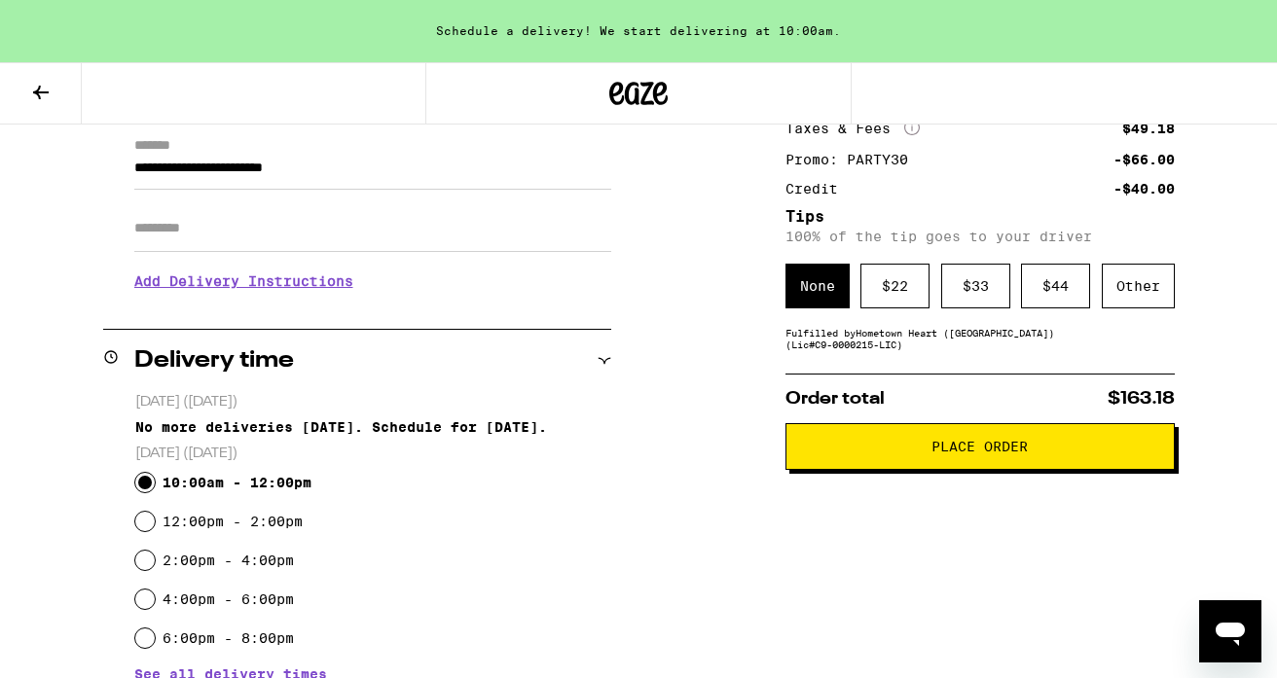
scroll to position [392, 0]
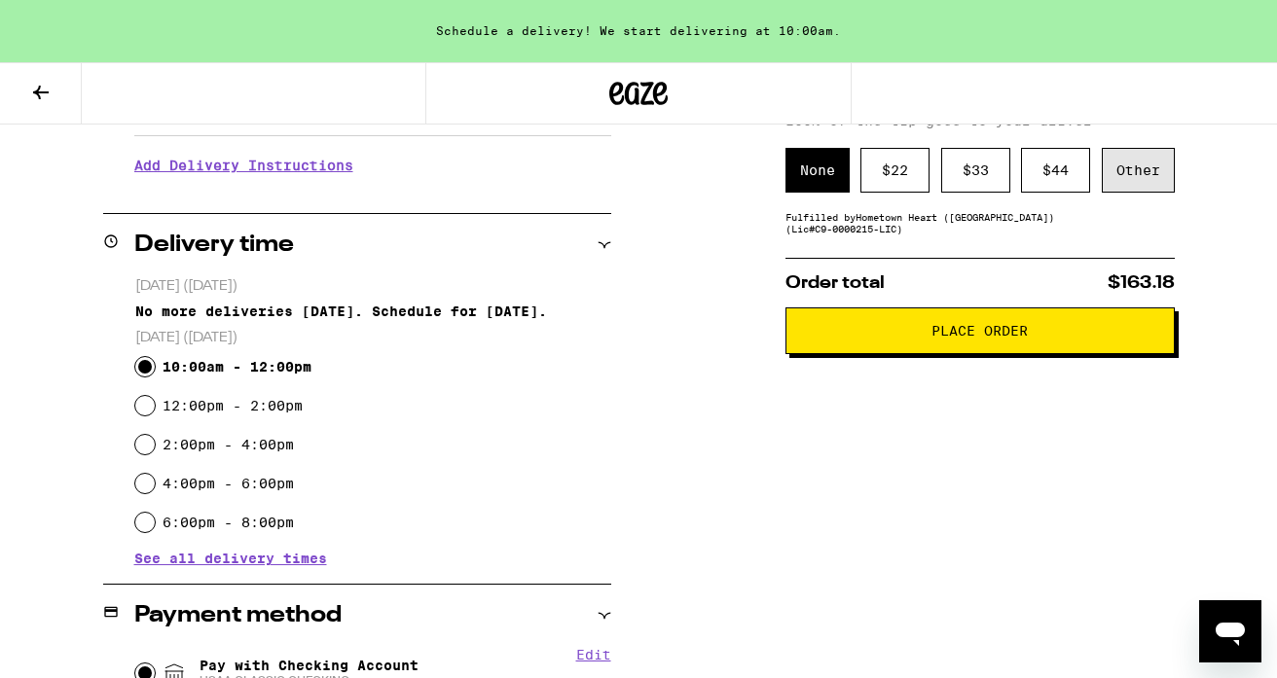
click at [1128, 171] on div "Other" at bounding box center [1138, 170] width 73 height 45
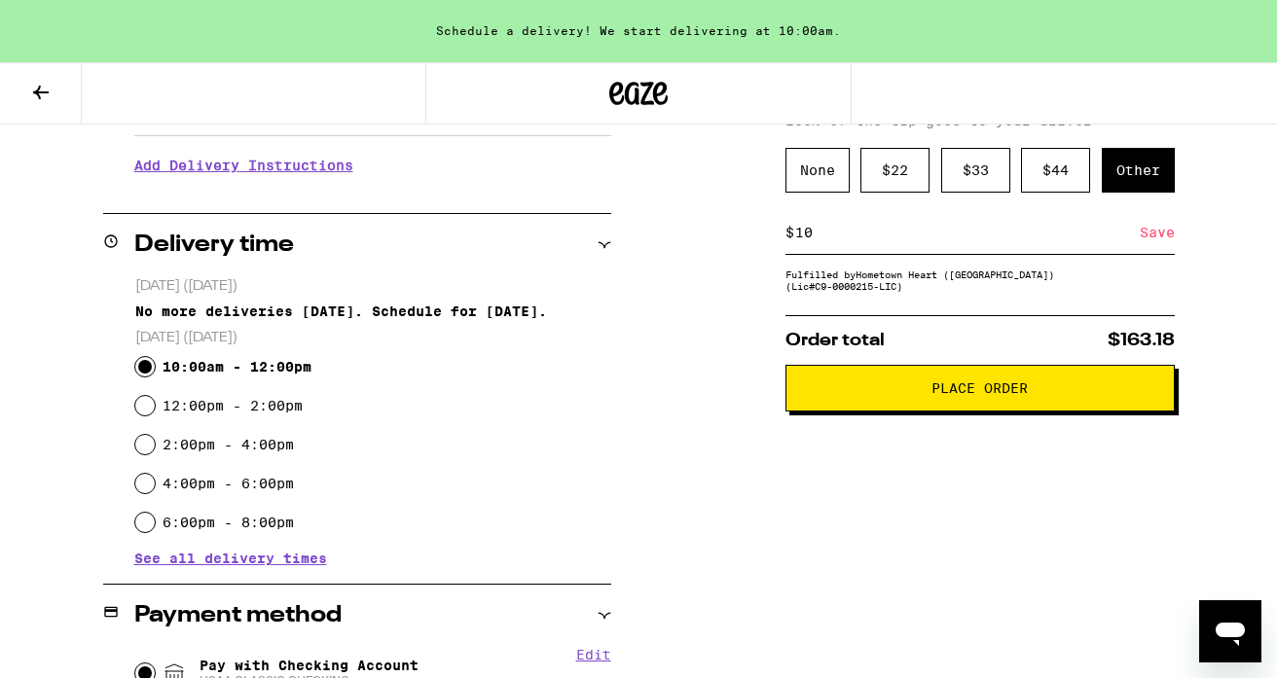
type input "10"
click at [980, 395] on span "Place Order" at bounding box center [979, 389] width 96 height 14
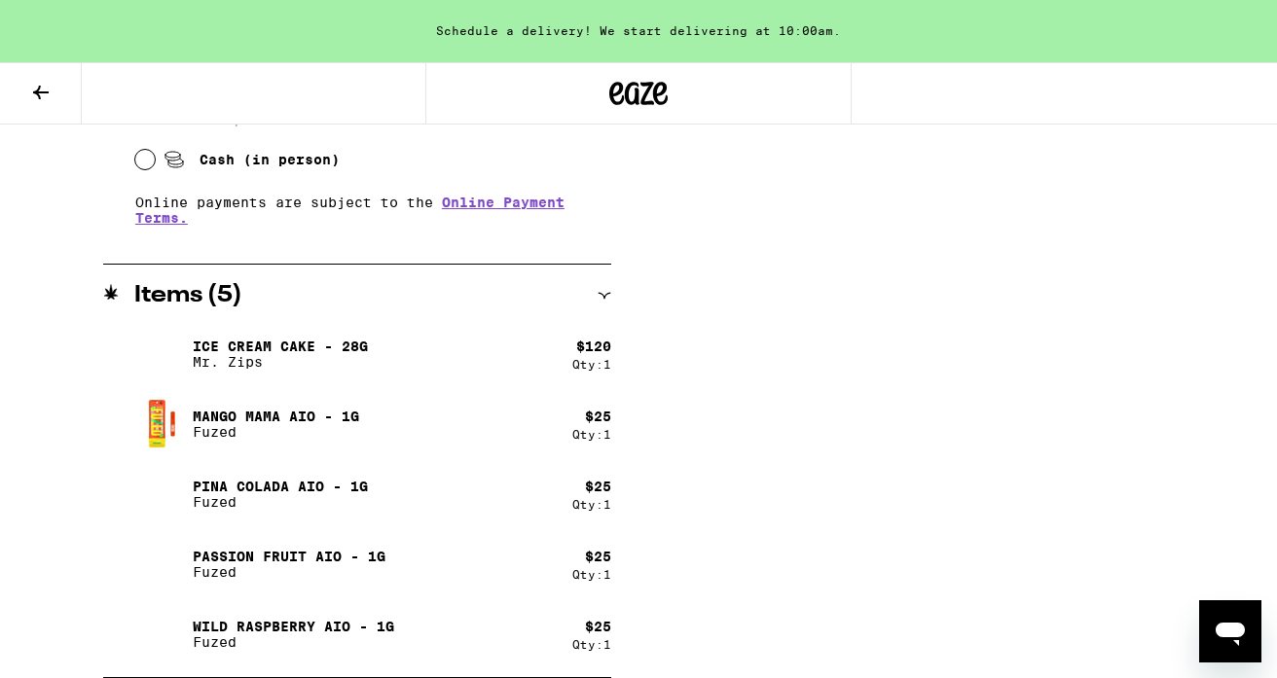
scroll to position [0, 0]
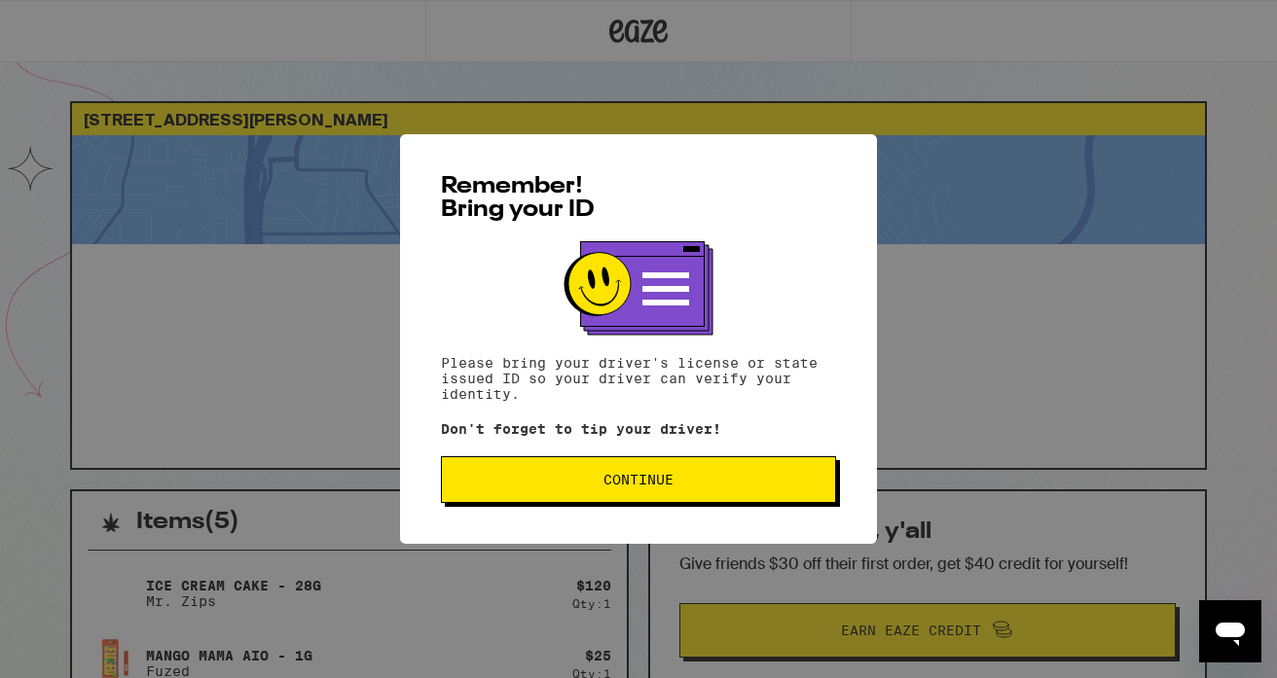
click at [670, 479] on span "Continue" at bounding box center [638, 480] width 70 height 14
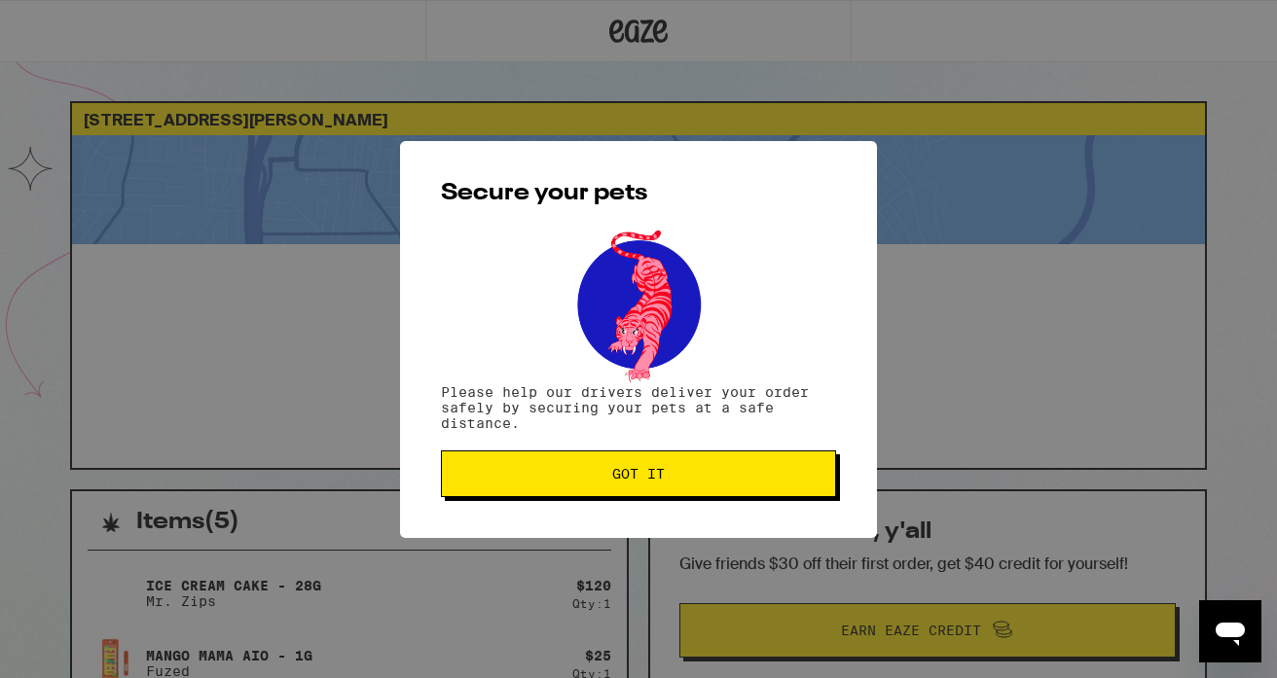
click at [674, 475] on span "Got it" at bounding box center [638, 474] width 362 height 14
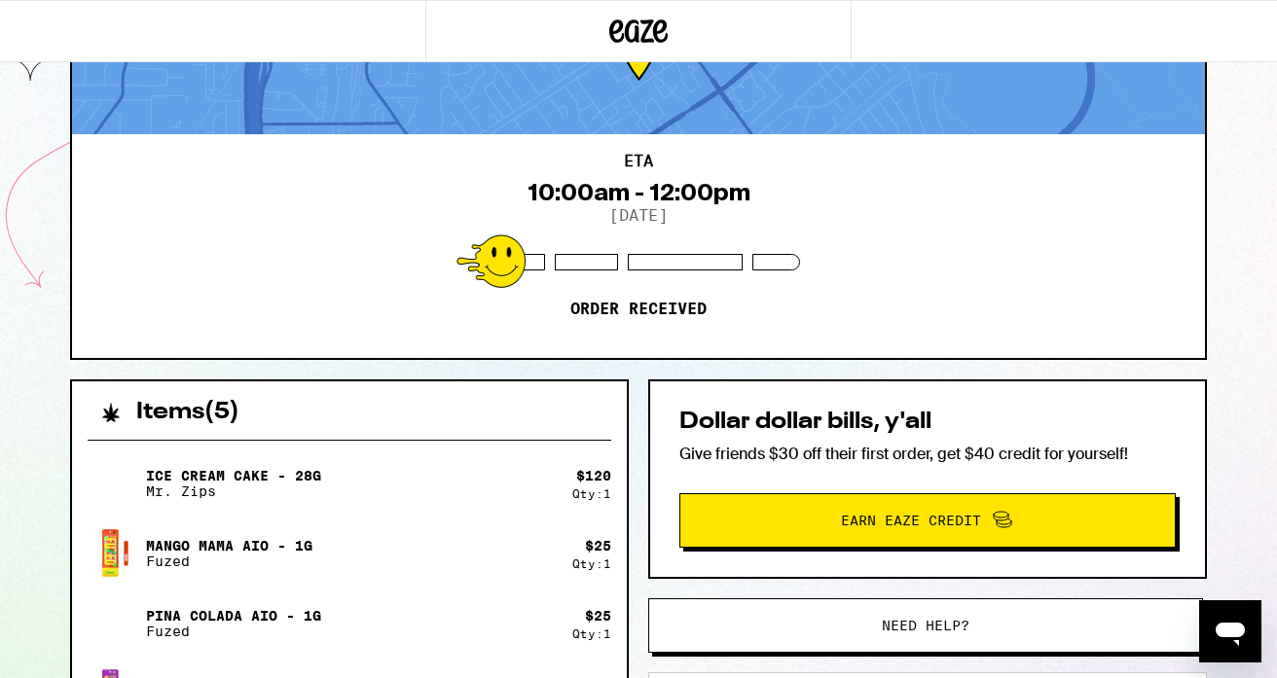
scroll to position [119, 0]
